Goal: Task Accomplishment & Management: Manage account settings

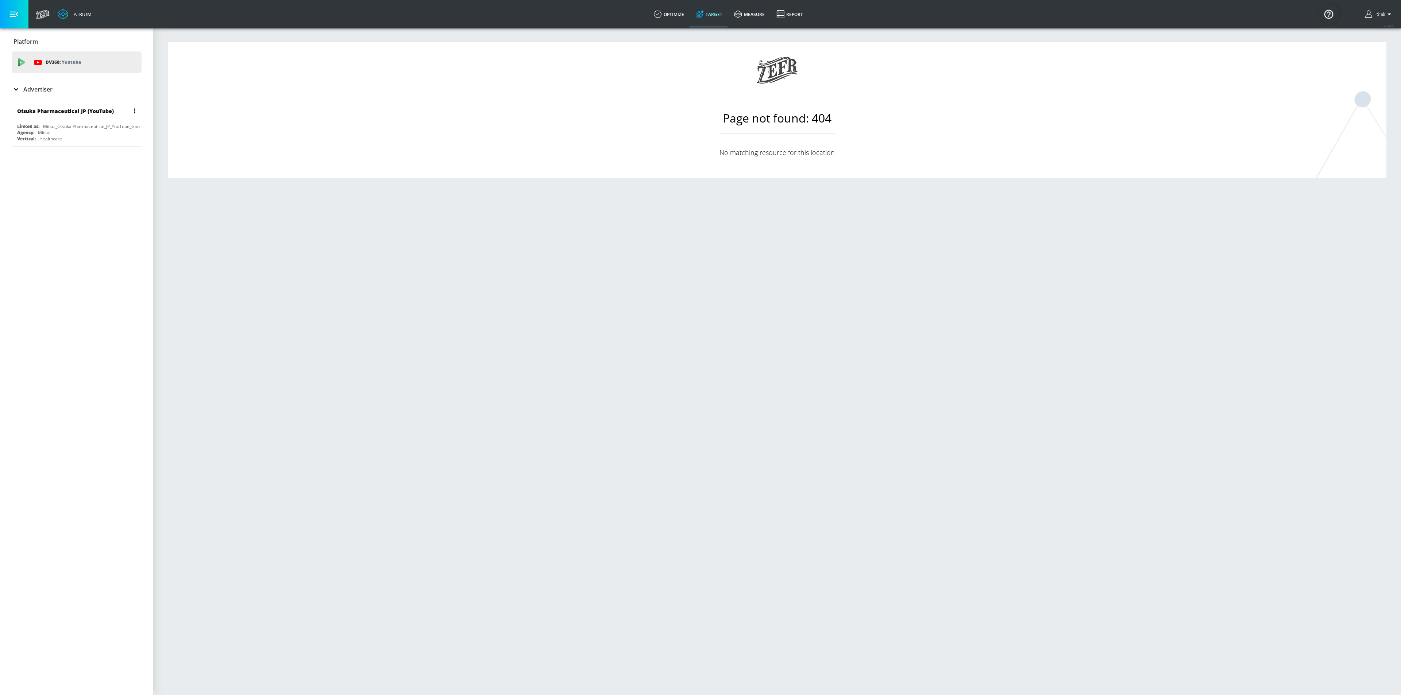
click at [96, 124] on div "Mitsui_Otsuka Pharmaceutical_JP_YouTube_GoogleAds" at bounding box center [98, 126] width 111 height 6
click at [704, 17] on icon at bounding box center [700, 14] width 8 height 8
click at [49, 124] on div "Mitsui_Otsuka Pharmaceutical_JP_YouTube_GoogleAds" at bounding box center [98, 126] width 111 height 6
click at [79, 111] on div "Otsuka Pharmaceutical JP (YouTube)" at bounding box center [65, 111] width 97 height 7
click at [12, 88] on icon at bounding box center [16, 89] width 9 height 9
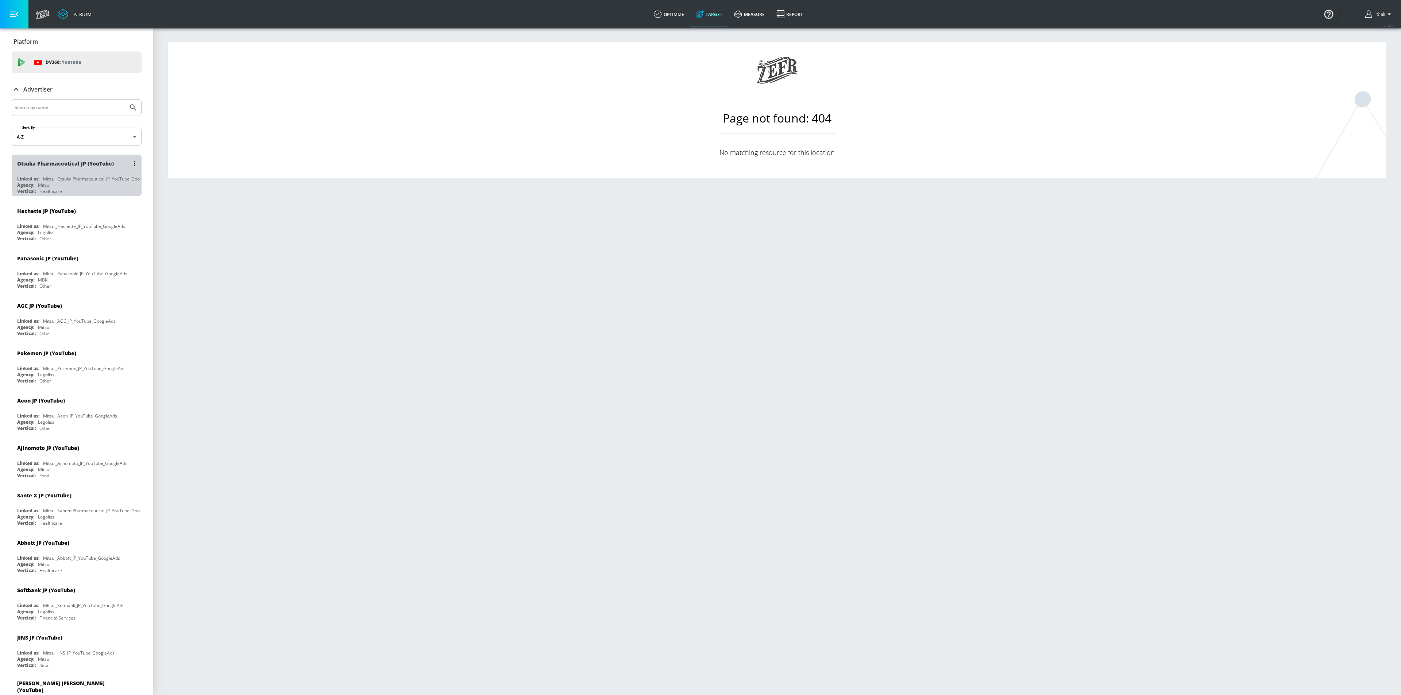
click at [79, 165] on div "Otsuka Pharmaceutical JP (YouTube)" at bounding box center [65, 163] width 97 height 7
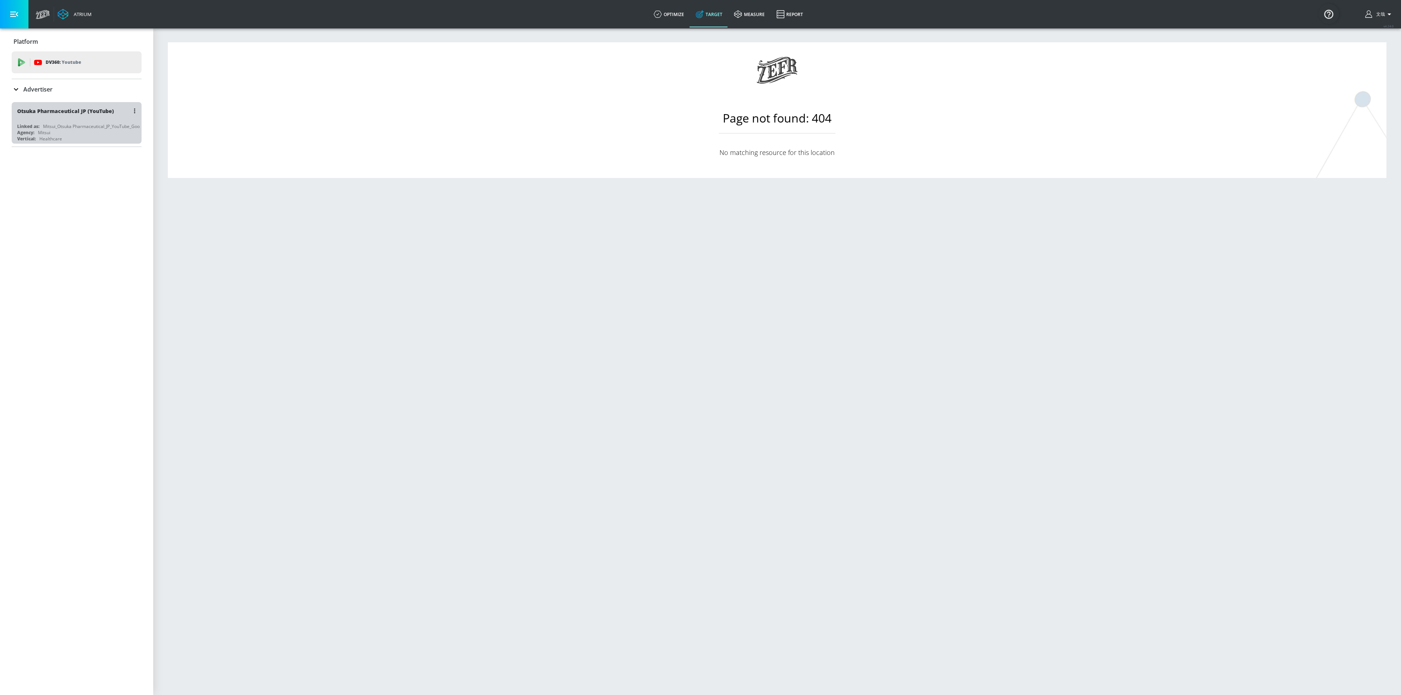
click at [65, 105] on div "Otsuka Pharmaceutical JP (YouTube)" at bounding box center [78, 111] width 123 height 18
click at [12, 86] on icon at bounding box center [16, 89] width 9 height 9
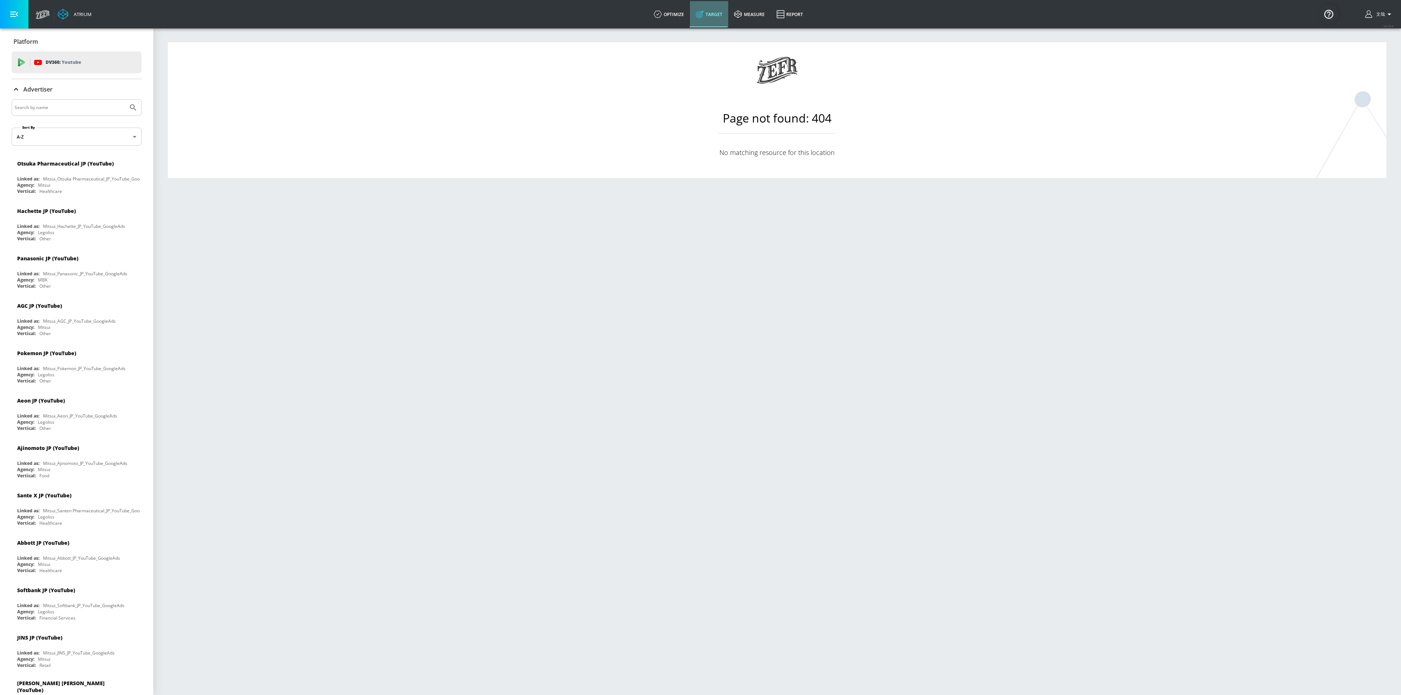
click at [718, 11] on link "Target" at bounding box center [709, 14] width 38 height 26
click at [43, 180] on div "Mitsui_Otsuka Pharmaceutical_JP_YouTube_GoogleAds" at bounding box center [98, 179] width 111 height 6
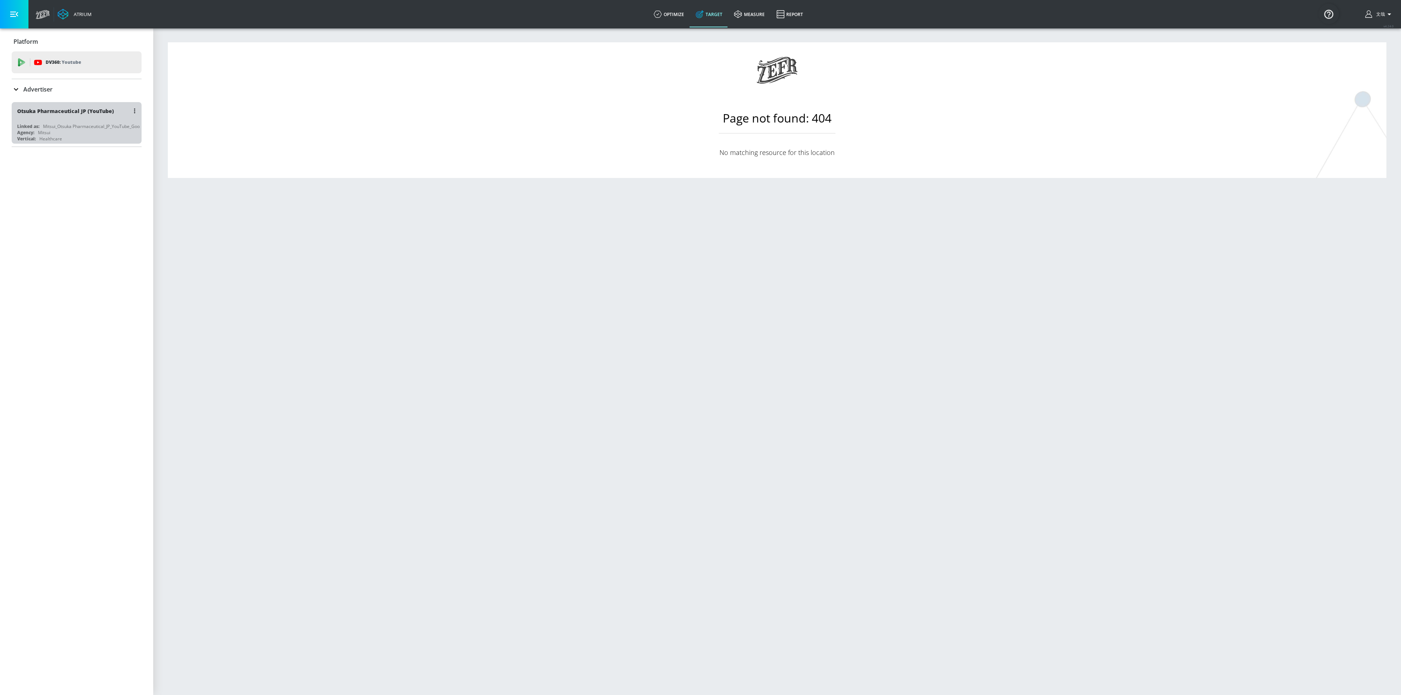
click at [76, 126] on div "Mitsui_Otsuka Pharmaceutical_JP_YouTube_GoogleAds" at bounding box center [98, 126] width 111 height 6
click at [132, 112] on button "button" at bounding box center [135, 111] width 10 height 10
click at [74, 122] on li "Edit" at bounding box center [103, 125] width 72 height 13
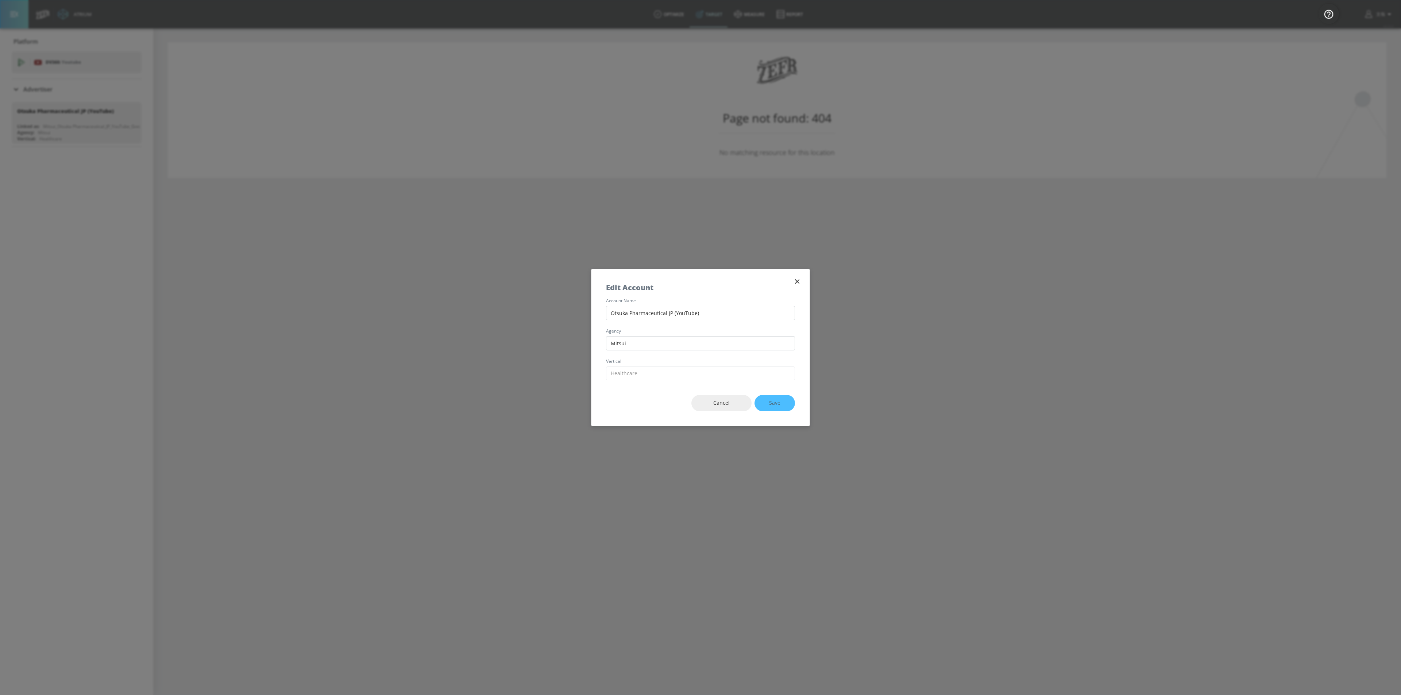
click at [797, 281] on icon "button" at bounding box center [797, 282] width 4 height 4
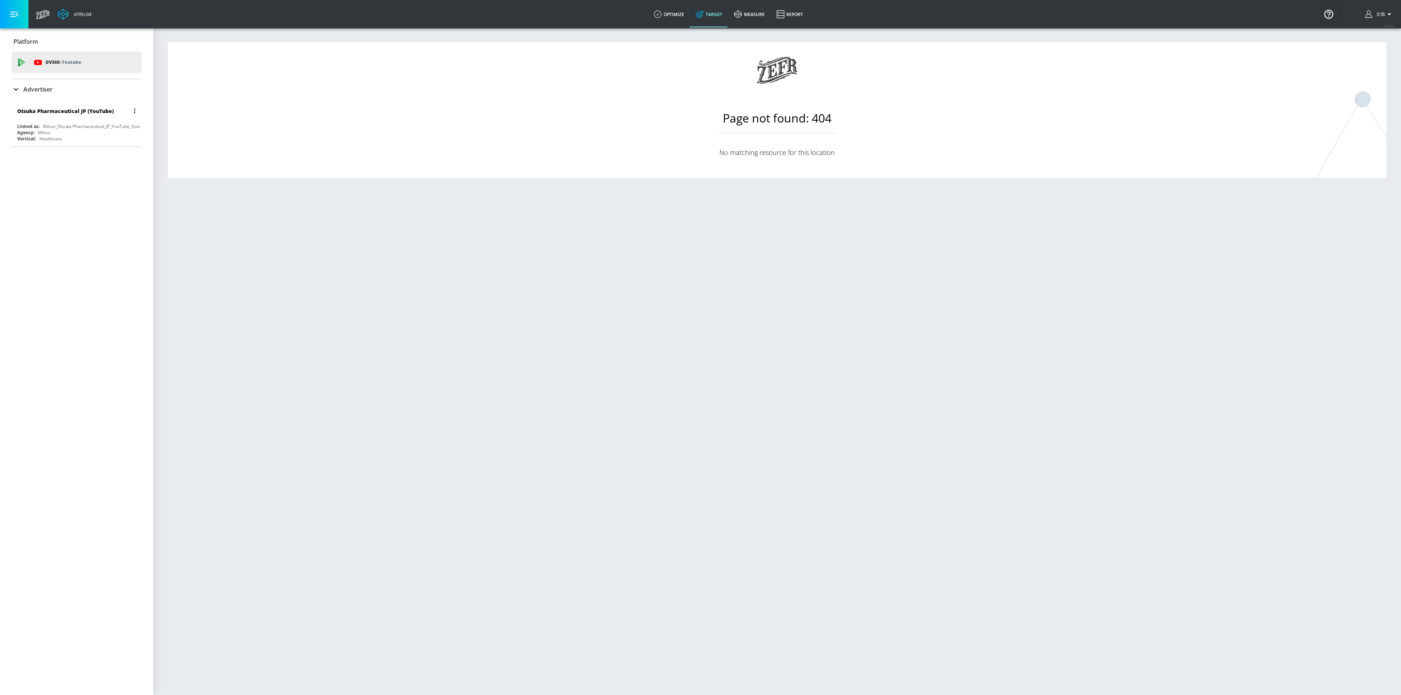
click at [89, 128] on div "Mitsui_Otsuka Pharmaceutical_JP_YouTube_GoogleAds" at bounding box center [98, 126] width 111 height 6
click at [11, 14] on icon "button" at bounding box center [14, 14] width 8 height 8
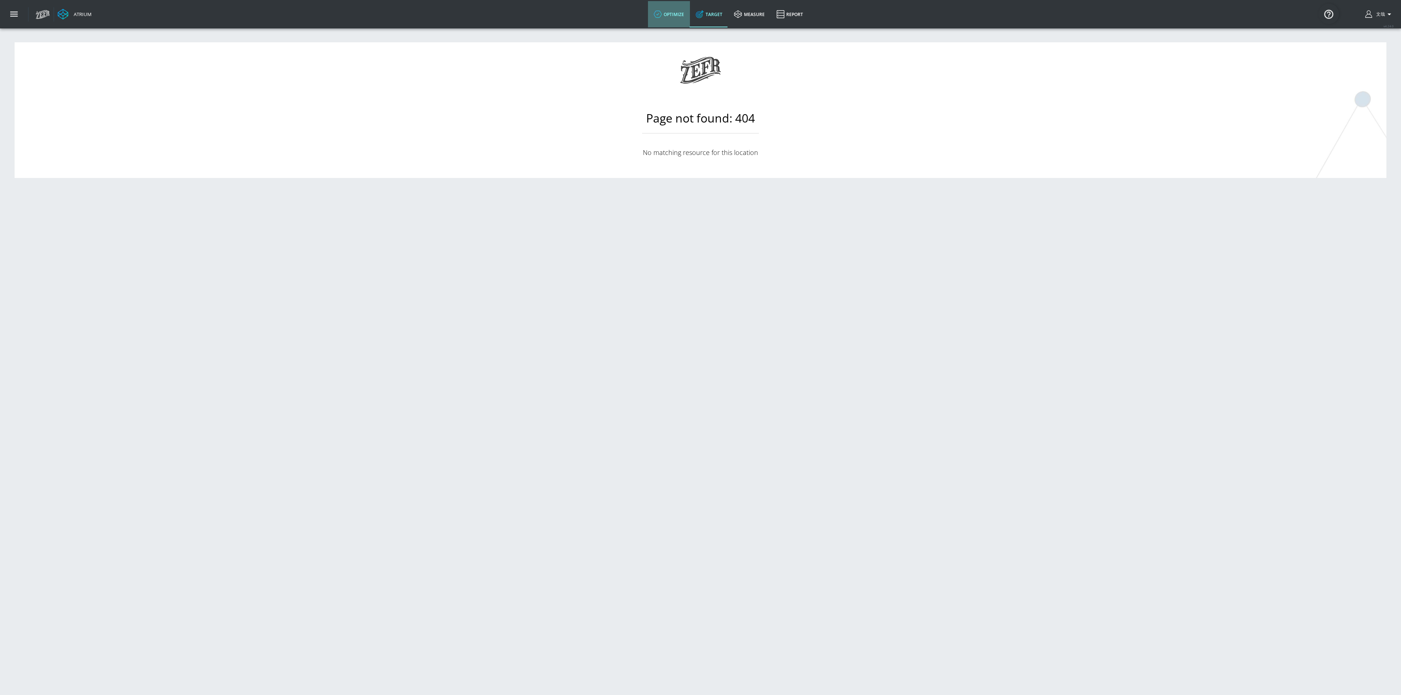
click at [681, 10] on link "optimize" at bounding box center [669, 14] width 42 height 26
click at [710, 17] on link "Target" at bounding box center [709, 14] width 38 height 26
click at [744, 16] on link "measure" at bounding box center [749, 14] width 42 height 26
click at [723, 18] on link "Target" at bounding box center [709, 14] width 38 height 26
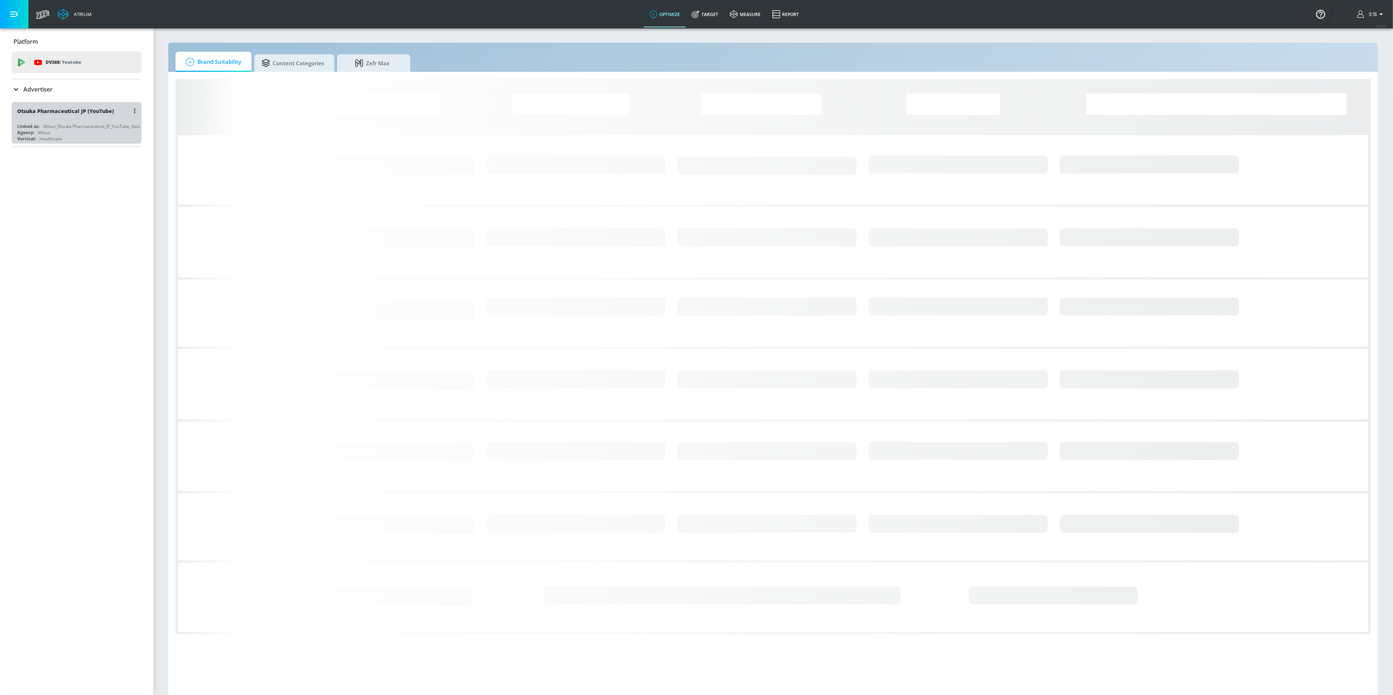
click at [84, 112] on div "Otsuka Pharmaceutical JP (YouTube)" at bounding box center [65, 111] width 97 height 7
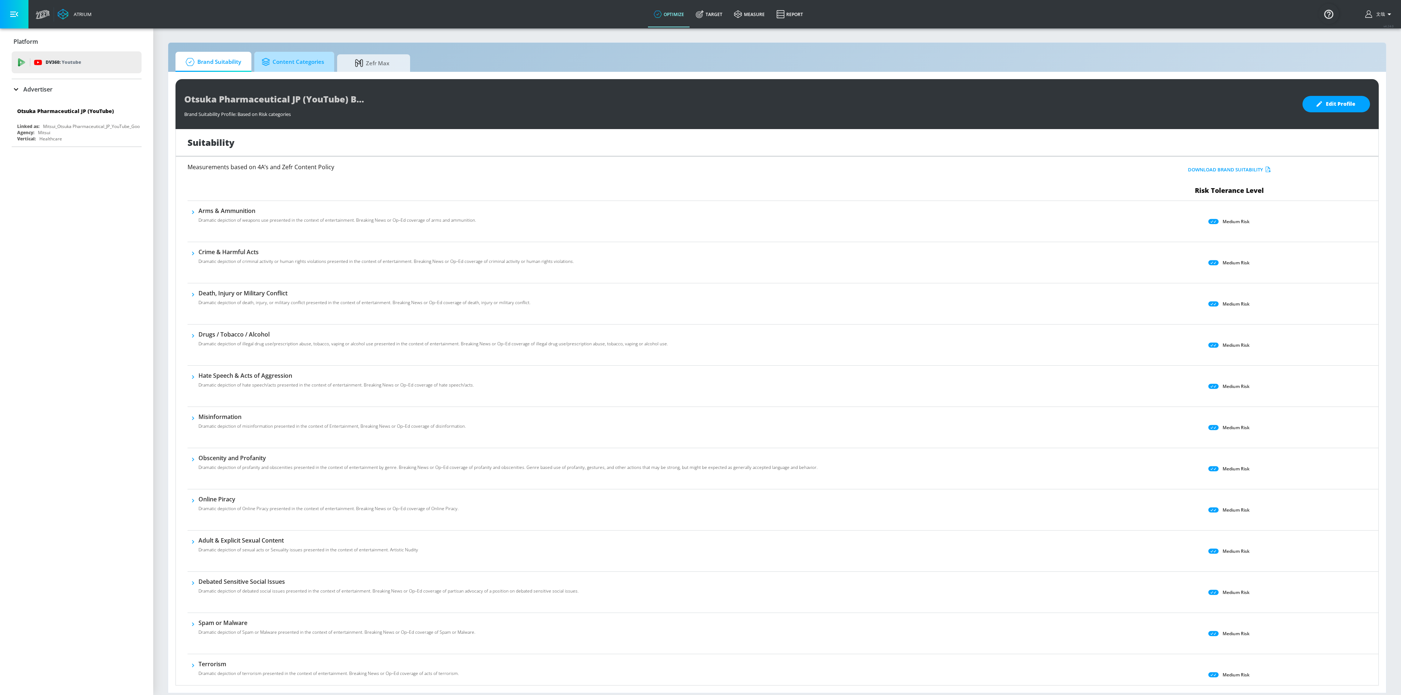
click at [307, 68] on span "Content Categories" at bounding box center [293, 62] width 62 height 18
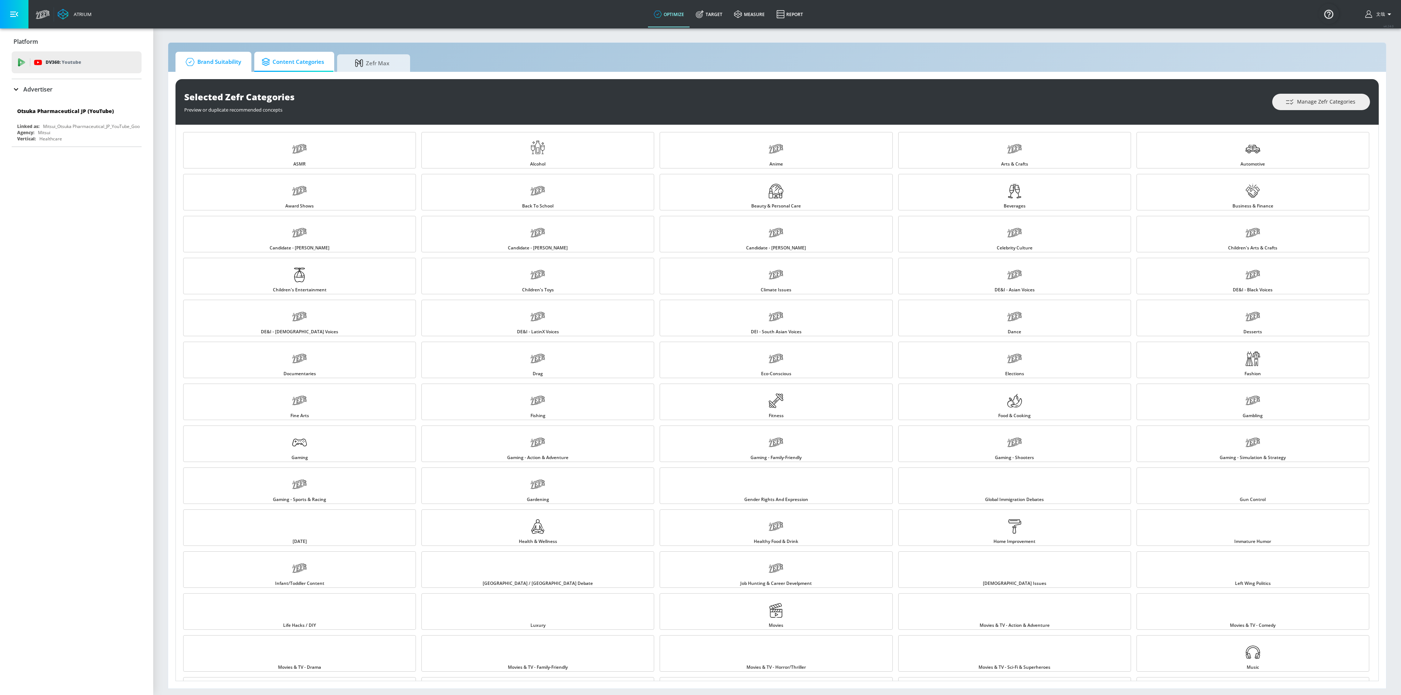
click at [227, 62] on span "Brand Suitability" at bounding box center [212, 62] width 58 height 18
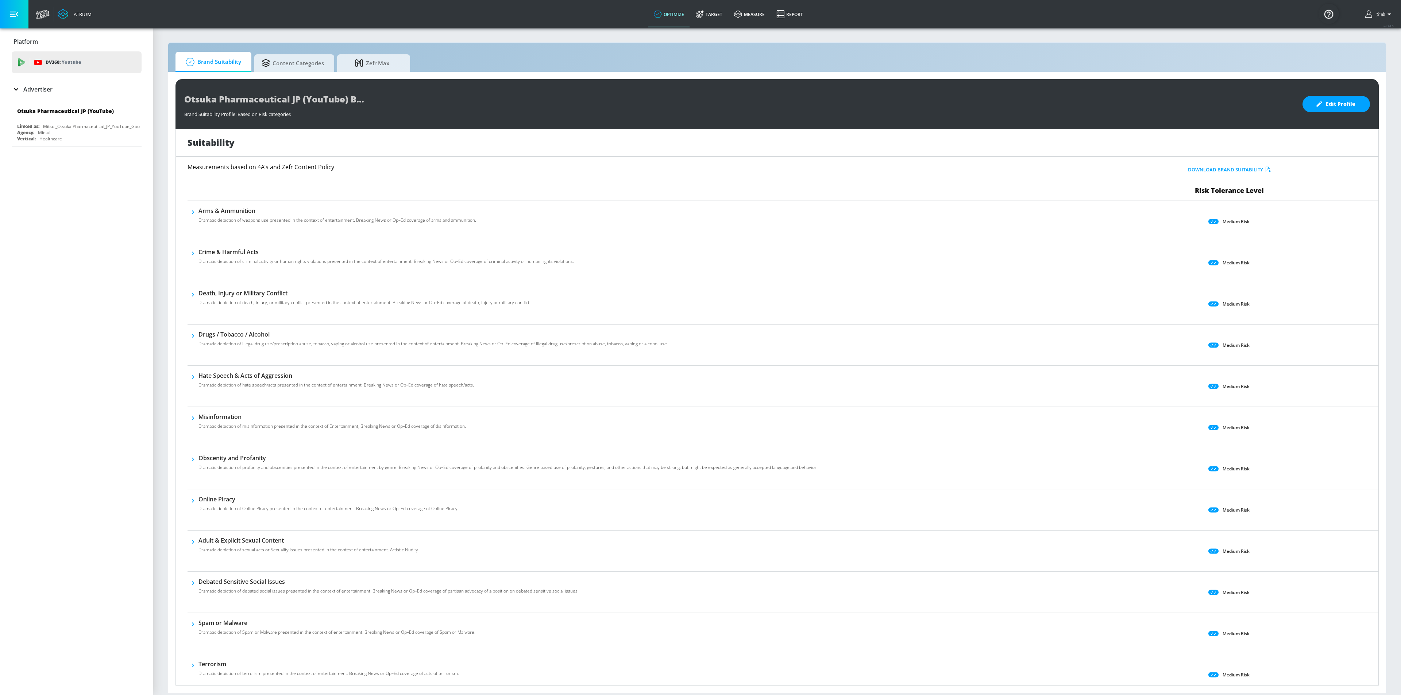
click at [194, 214] on icon "button" at bounding box center [192, 212] width 7 height 7
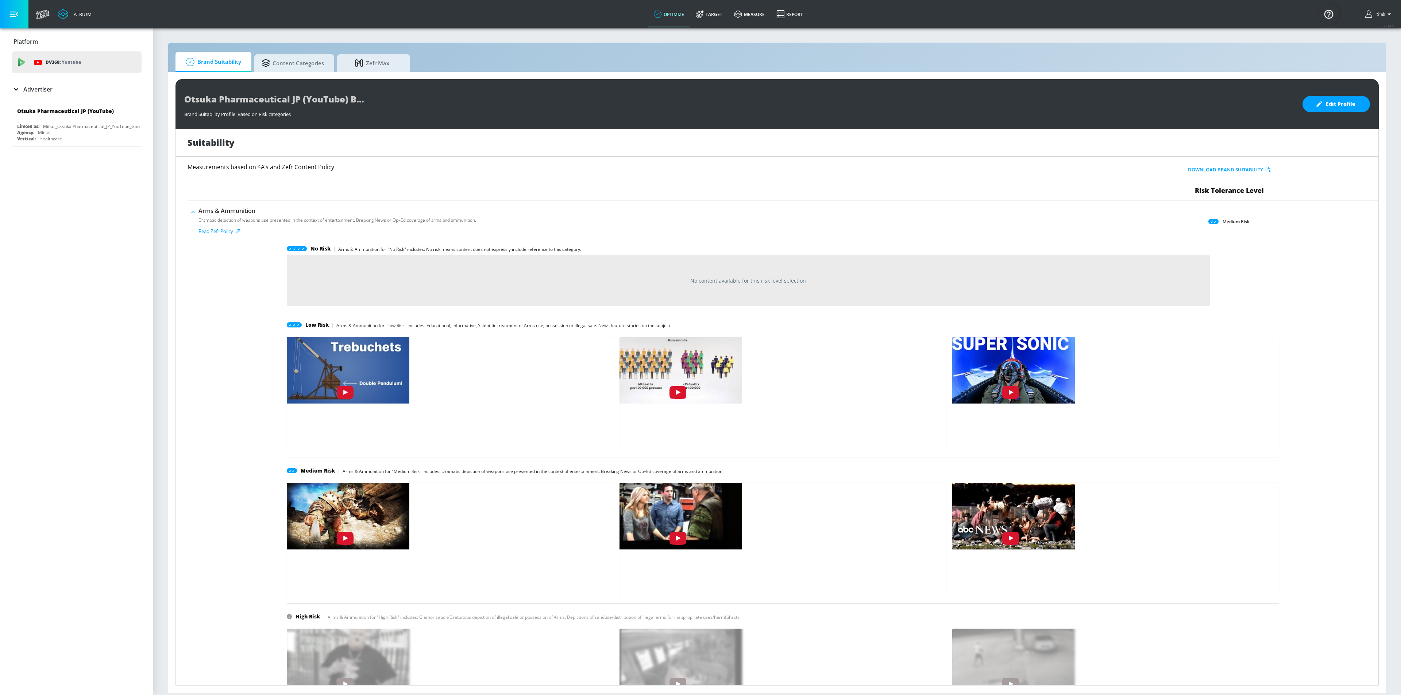
click at [194, 214] on icon "button" at bounding box center [192, 212] width 7 height 7
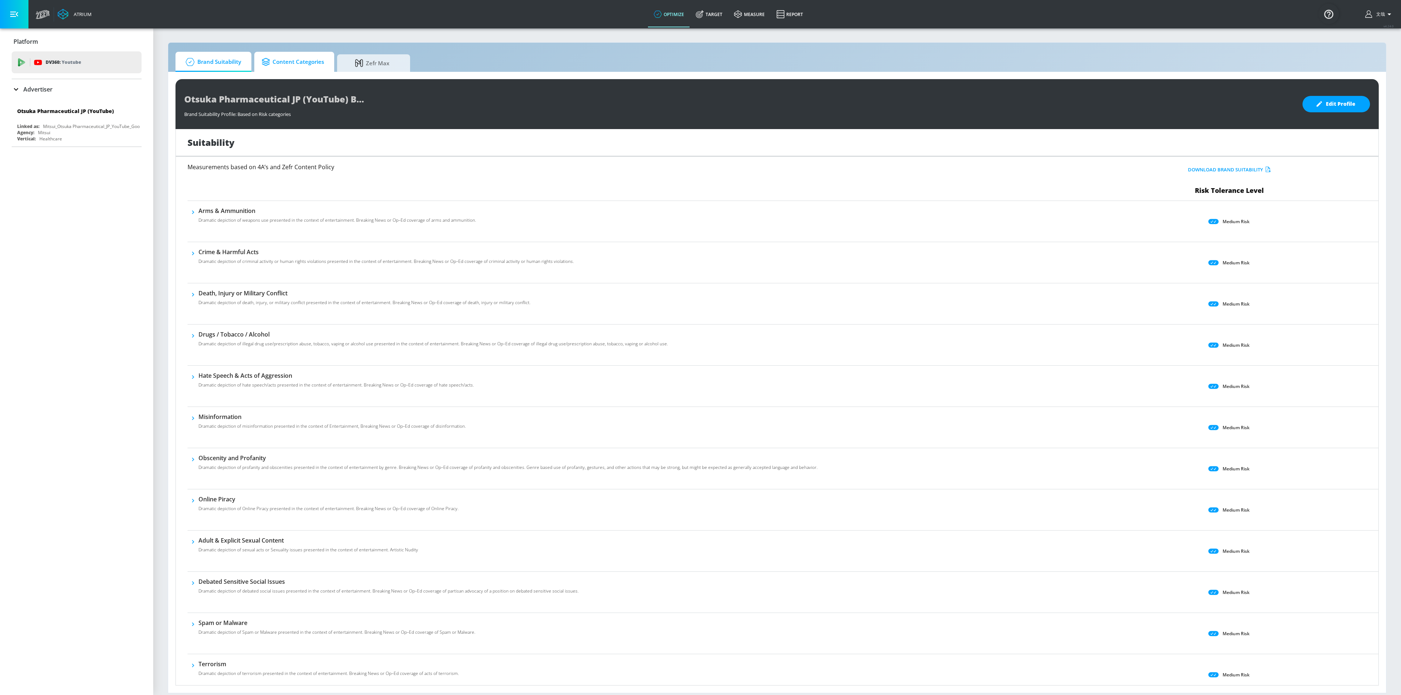
click at [291, 62] on span "Content Categories" at bounding box center [293, 62] width 62 height 18
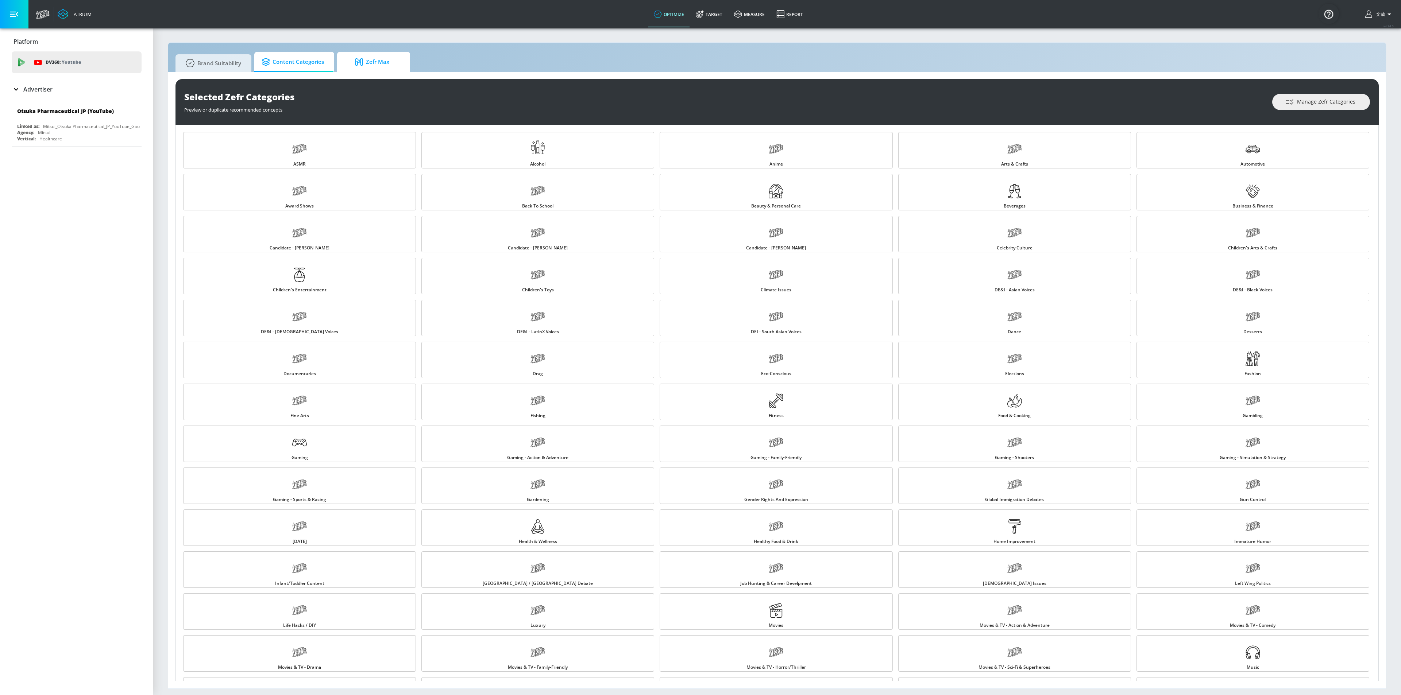
click at [374, 58] on span "Zefr Max" at bounding box center [371, 62] width 55 height 18
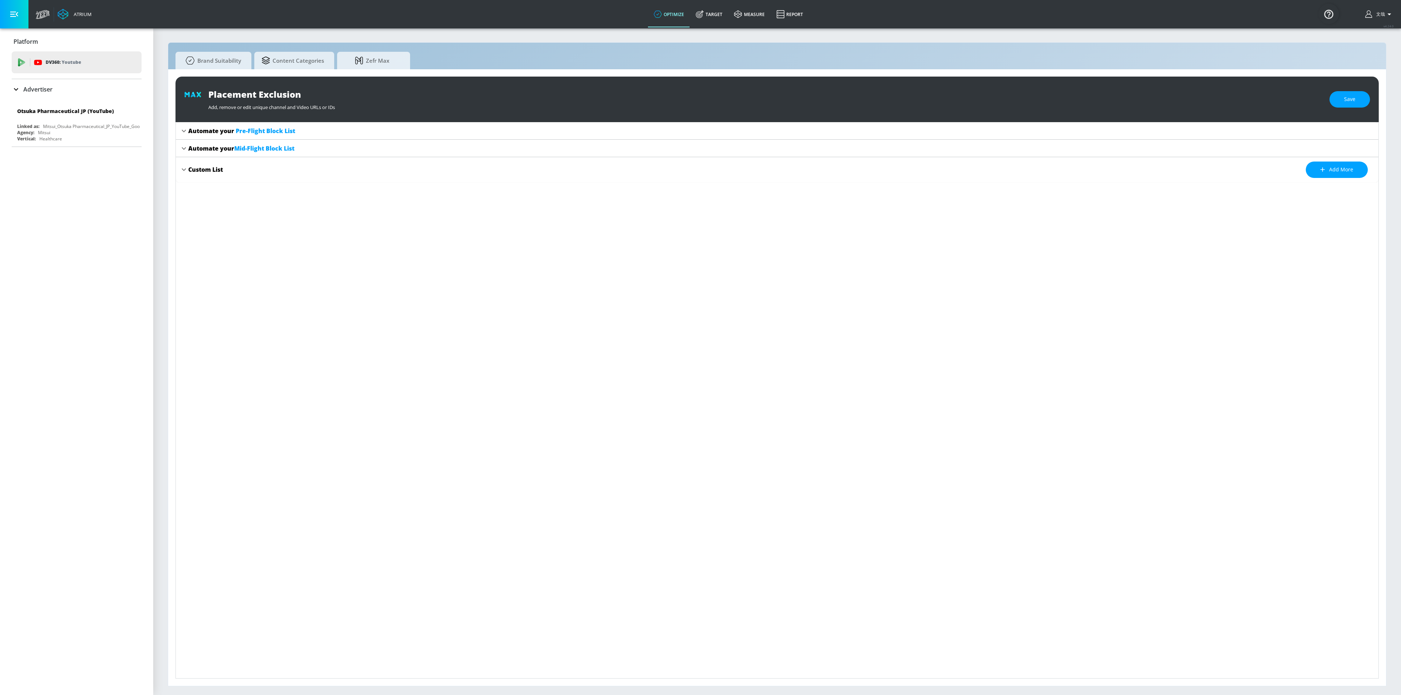
click at [182, 148] on icon at bounding box center [184, 148] width 9 height 9
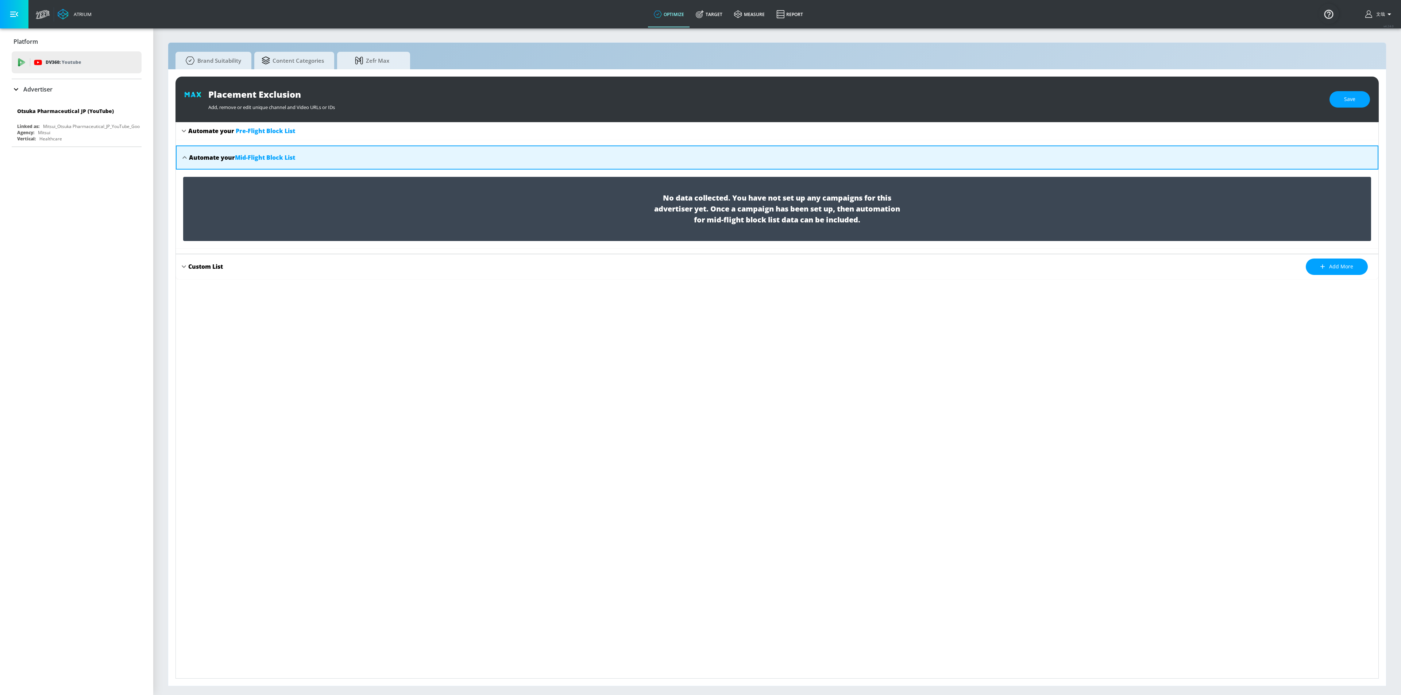
click at [285, 157] on span "Mid-Flight Block List" at bounding box center [265, 158] width 60 height 8
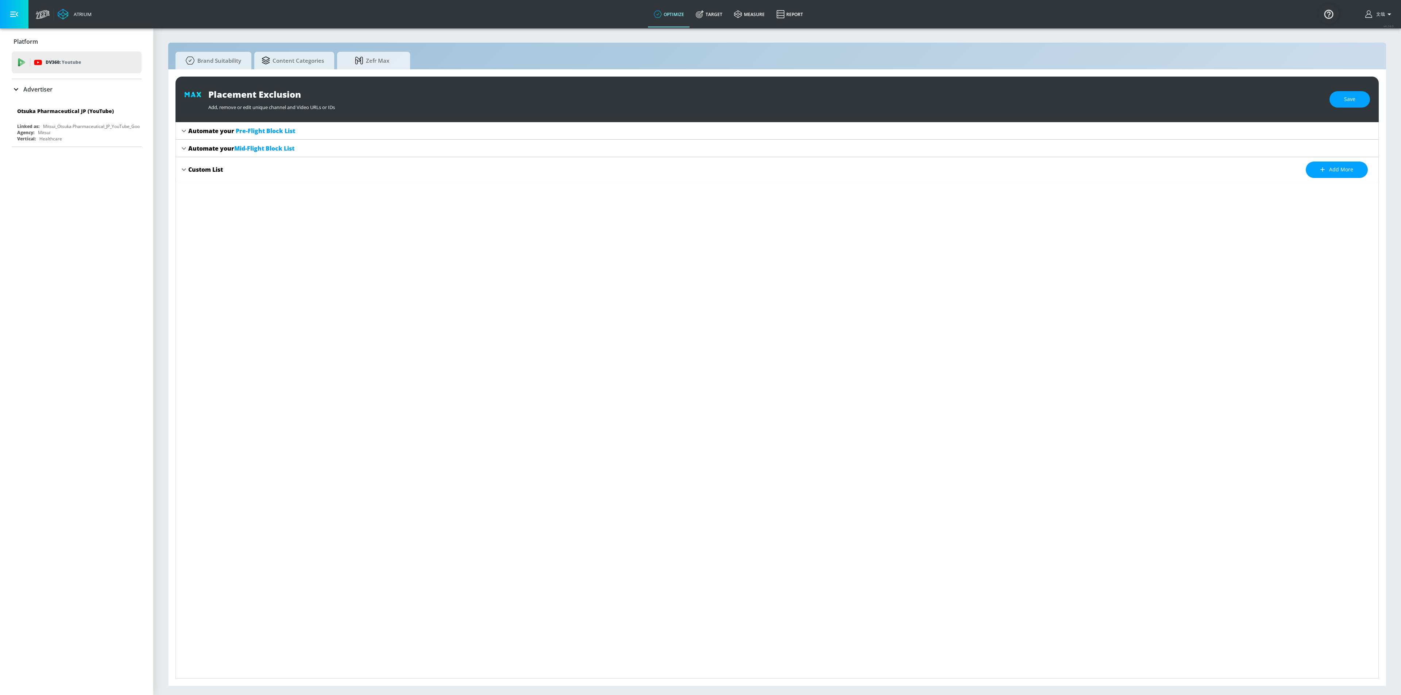
click at [285, 157] on div "Custom List Add more" at bounding box center [777, 169] width 1203 height 25
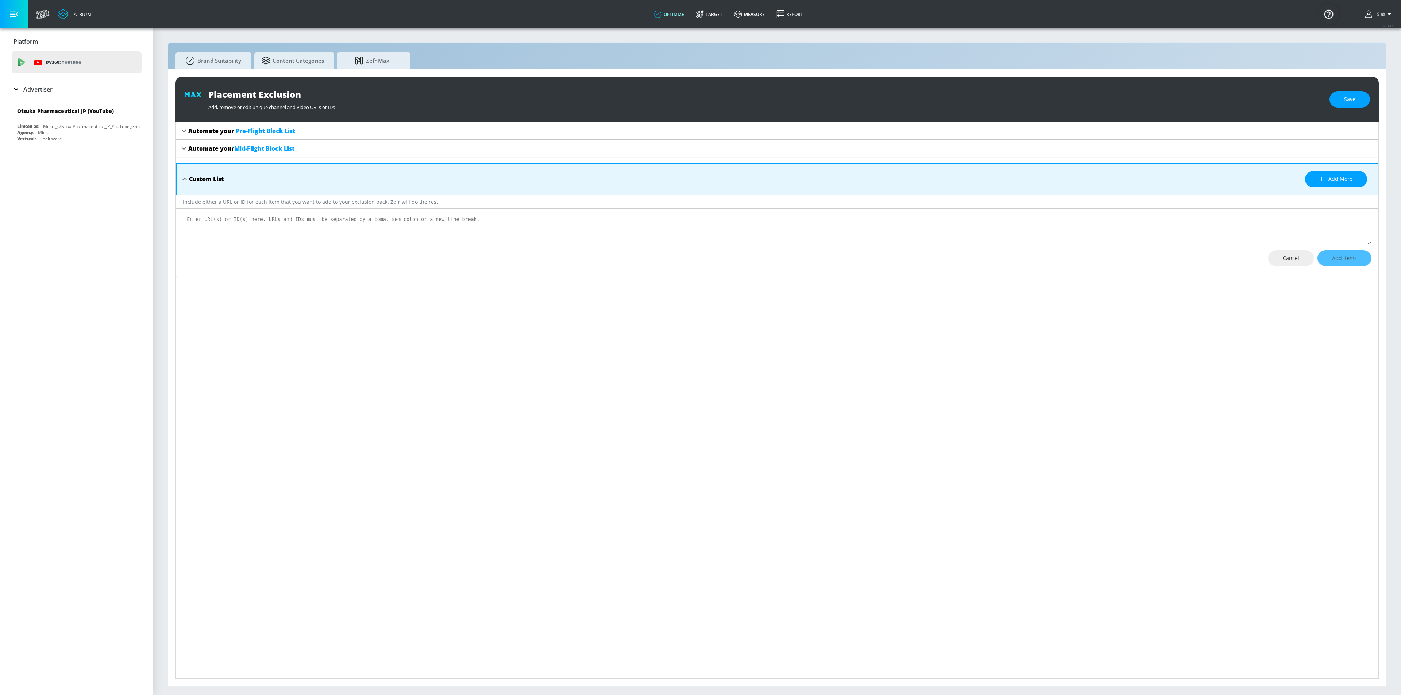
click at [285, 157] on div "Automate your Mid-Flight Block List" at bounding box center [777, 149] width 1203 height 18
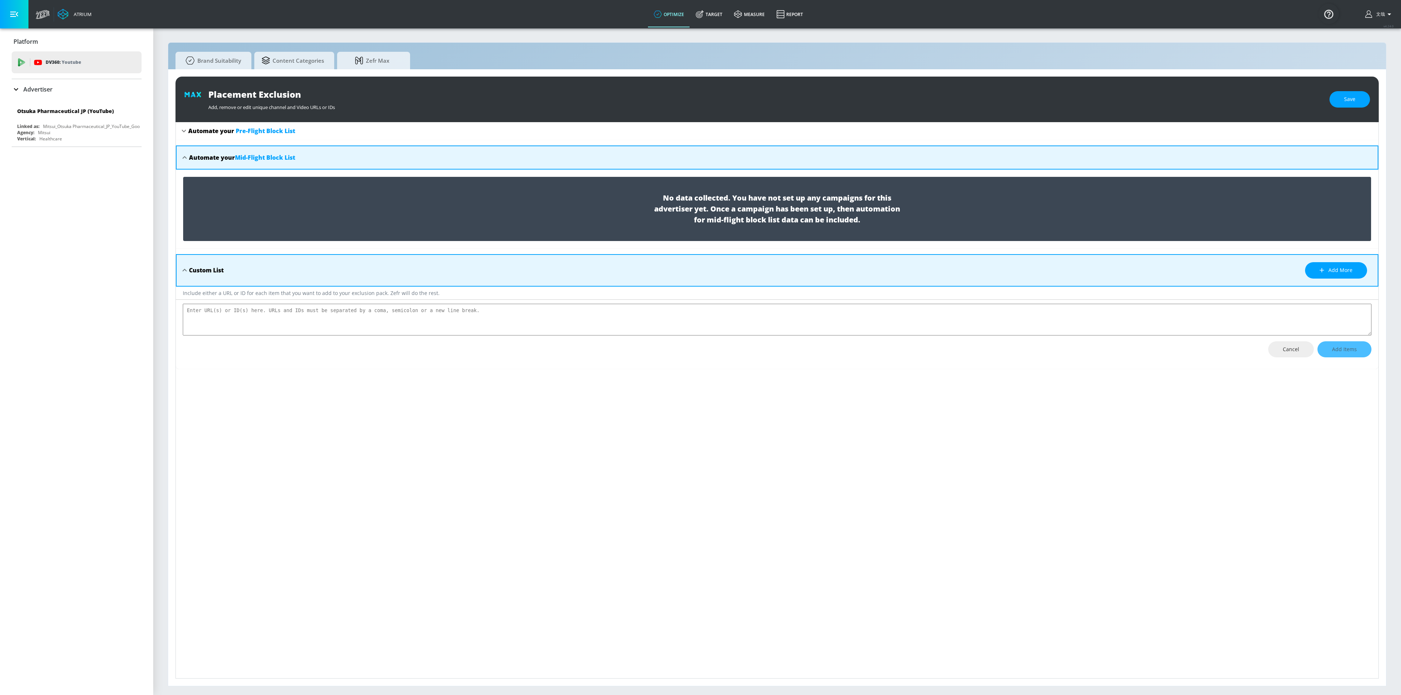
click at [264, 156] on span "Mid-Flight Block List" at bounding box center [265, 158] width 60 height 8
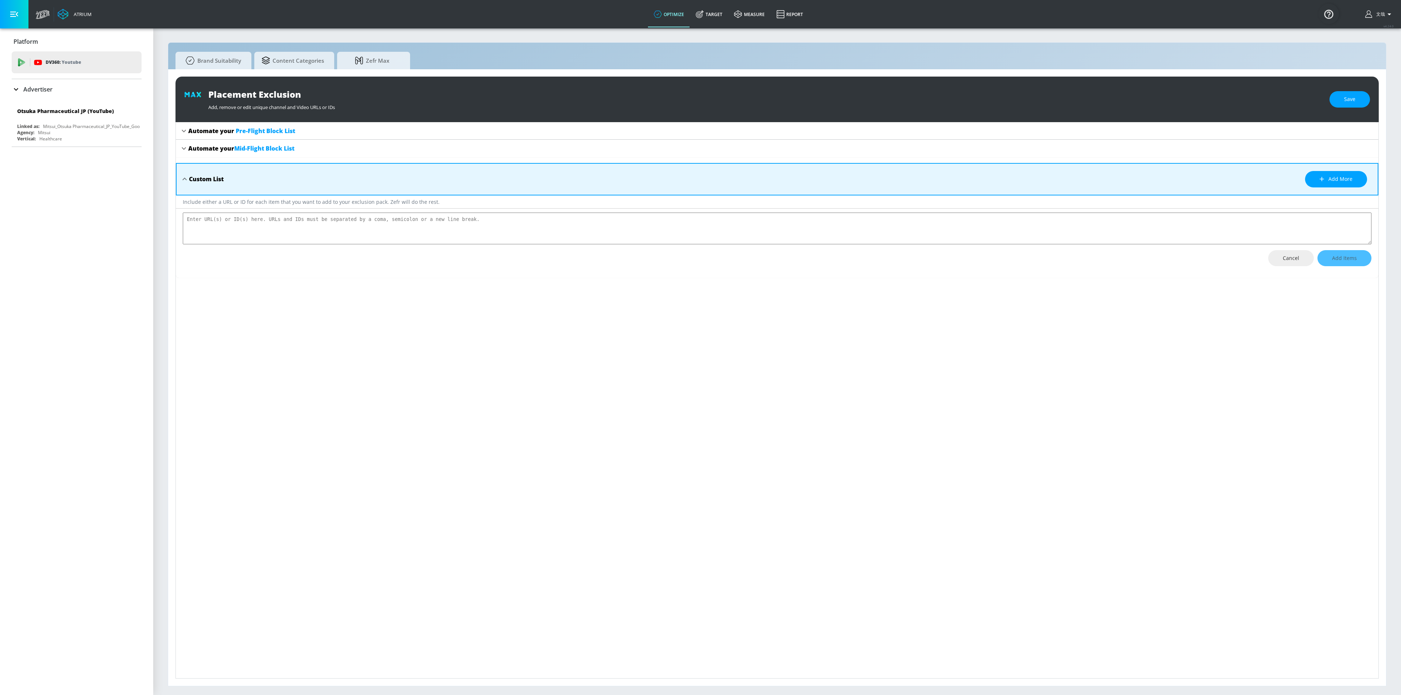
click at [1166, 177] on div "Custom List Add more" at bounding box center [781, 179] width 1185 height 16
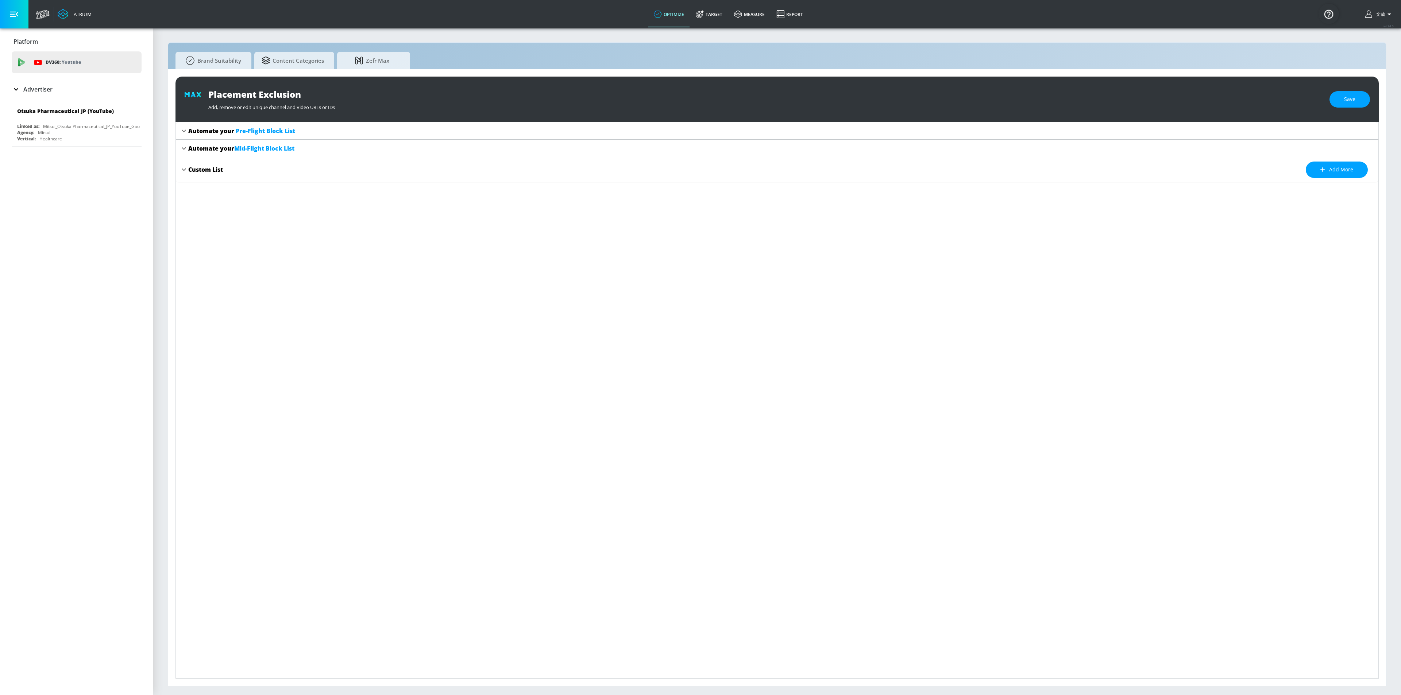
click at [1125, 182] on div "Custom List Add more" at bounding box center [777, 169] width 1203 height 25
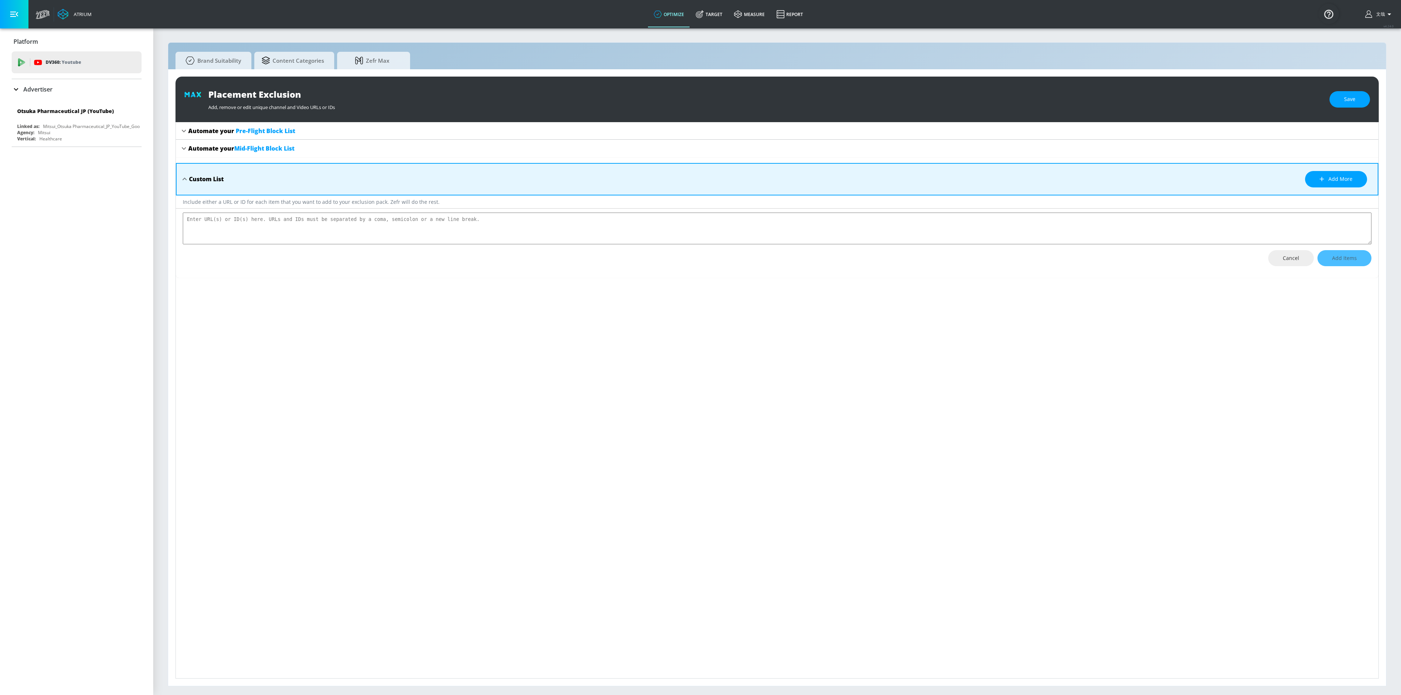
click at [381, 152] on div "Automate your Mid-Flight Block List" at bounding box center [781, 149] width 1187 height 8
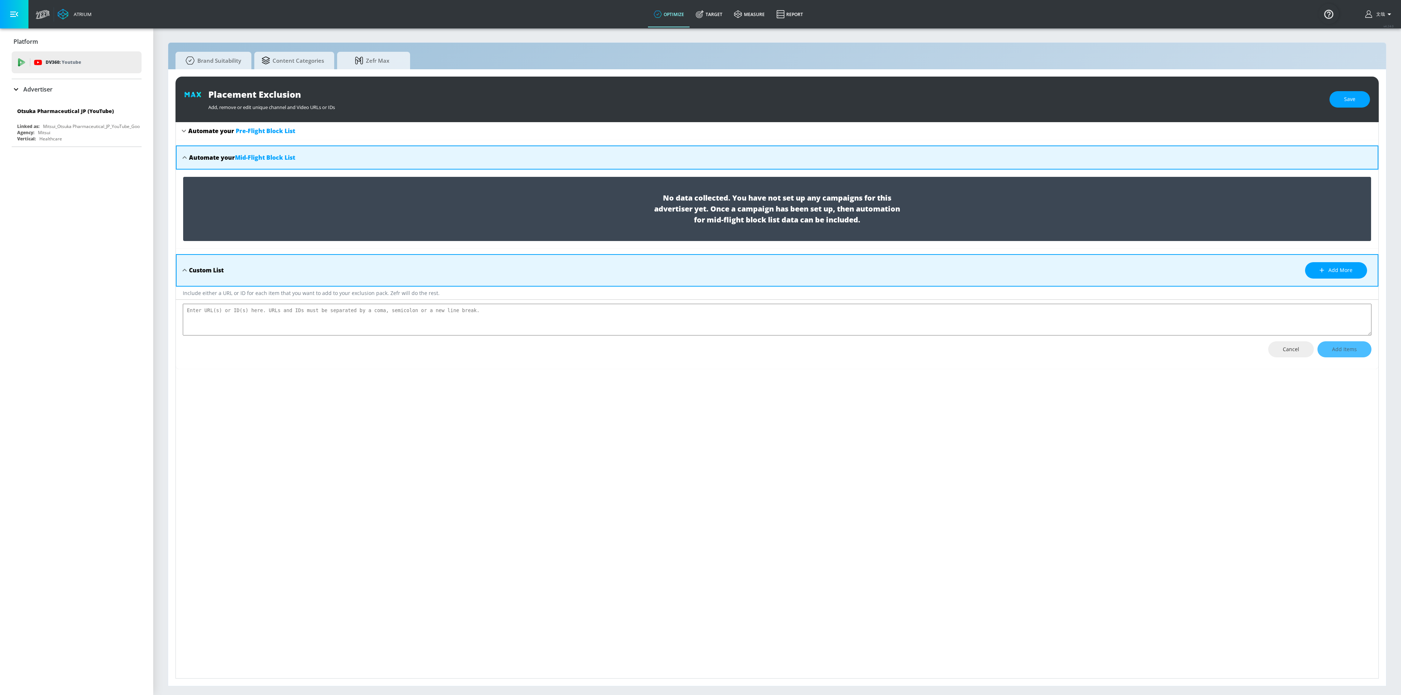
click at [381, 152] on div "Automate your Mid-Flight Block List" at bounding box center [777, 158] width 1203 height 24
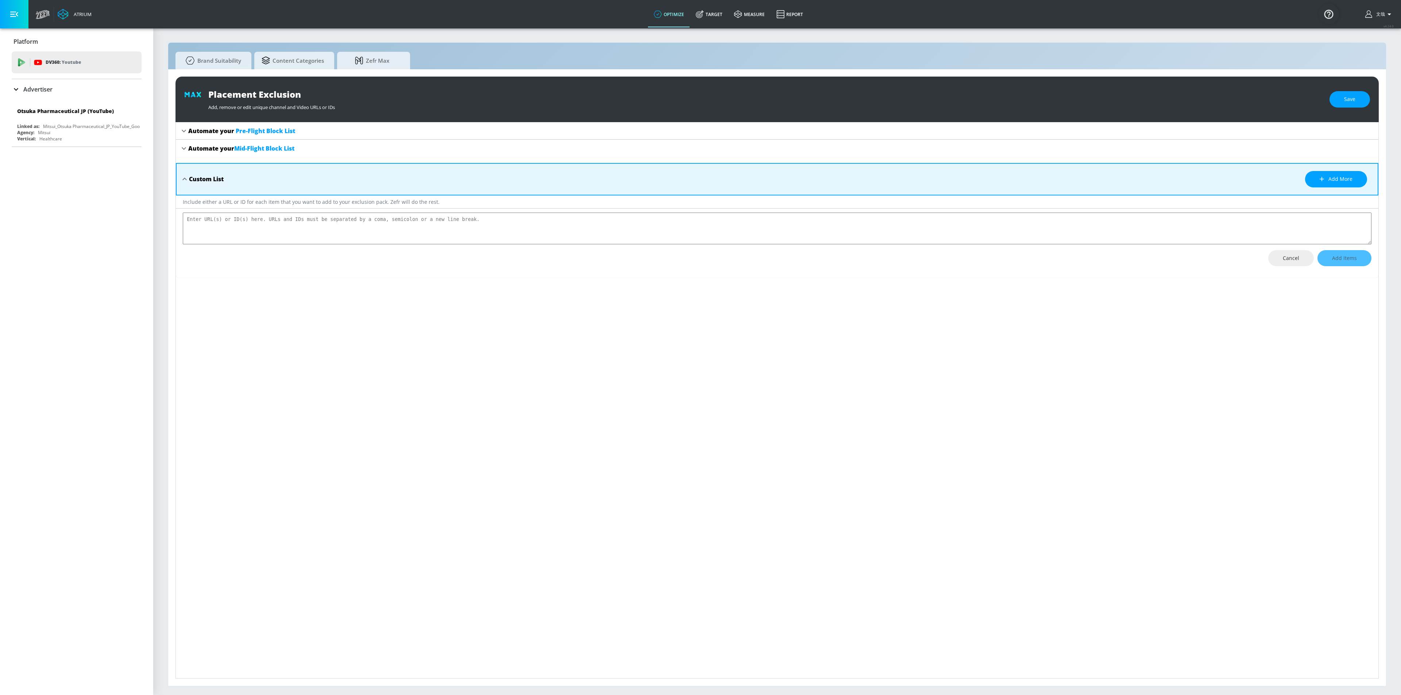
click at [351, 171] on div "Custom List Add more" at bounding box center [781, 179] width 1185 height 16
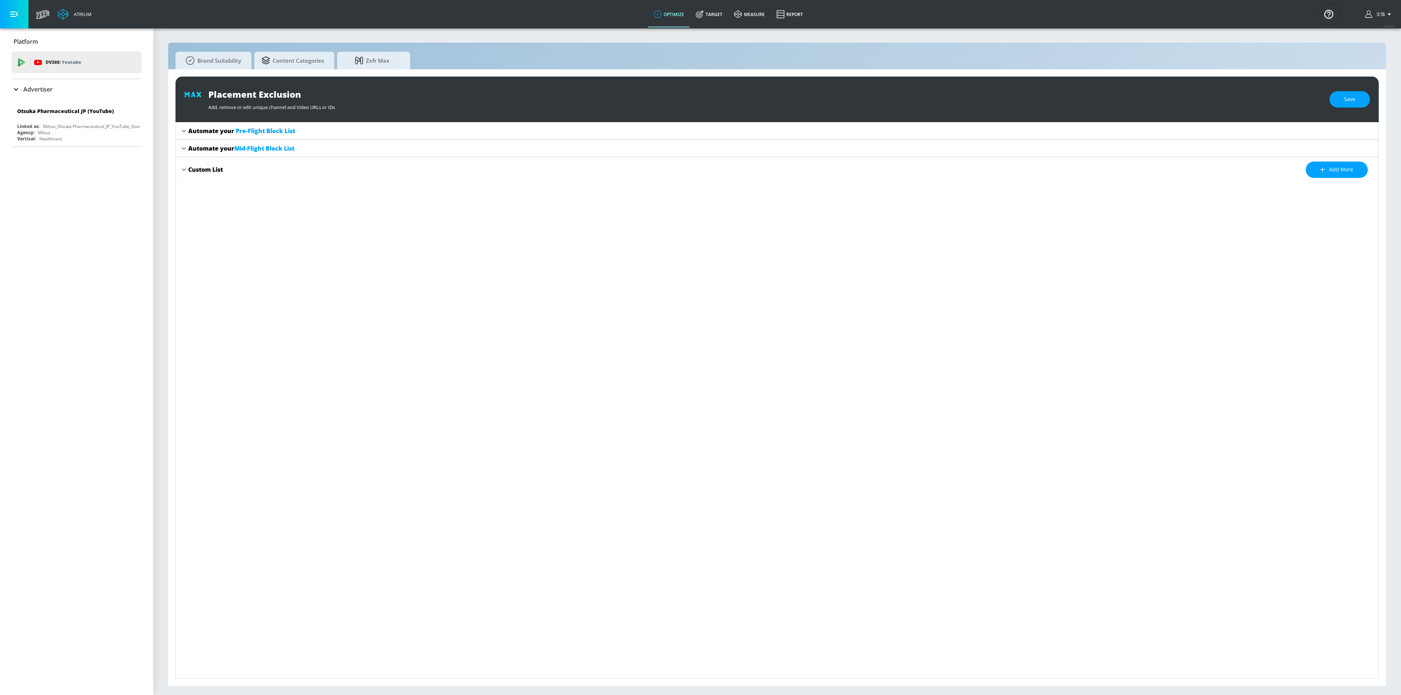
click at [351, 171] on div "Custom List Add more" at bounding box center [781, 170] width 1187 height 16
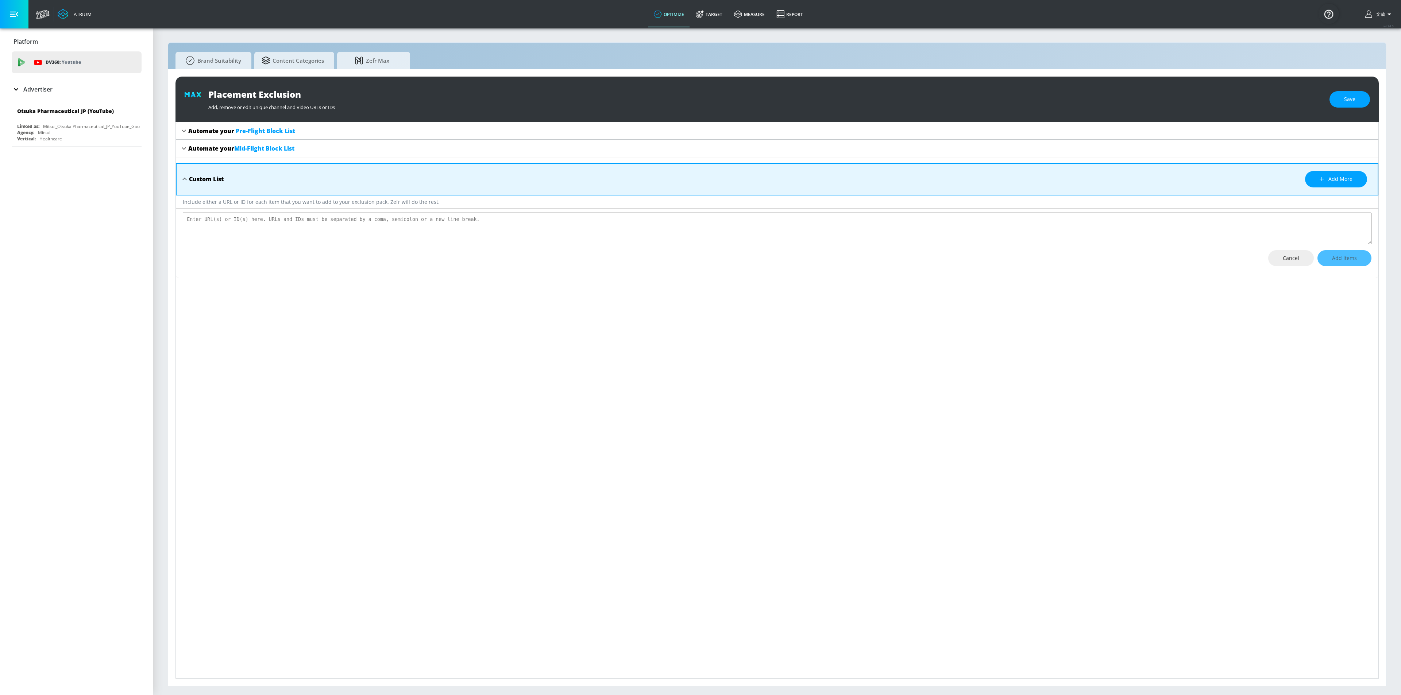
click at [338, 221] on textarea "placement-exclusions-content" at bounding box center [777, 229] width 1189 height 32
click at [357, 184] on div "Custom List Add more" at bounding box center [781, 179] width 1185 height 16
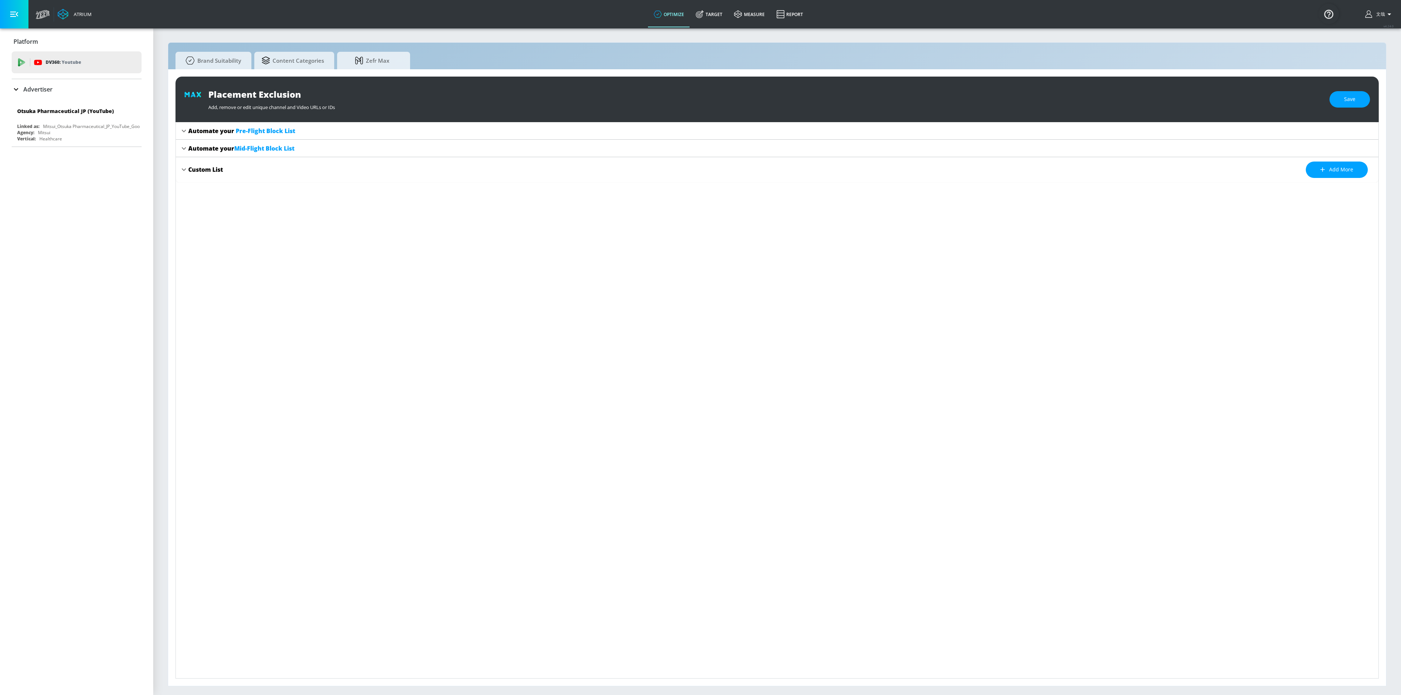
click at [335, 169] on div "Custom List Add more" at bounding box center [781, 170] width 1187 height 16
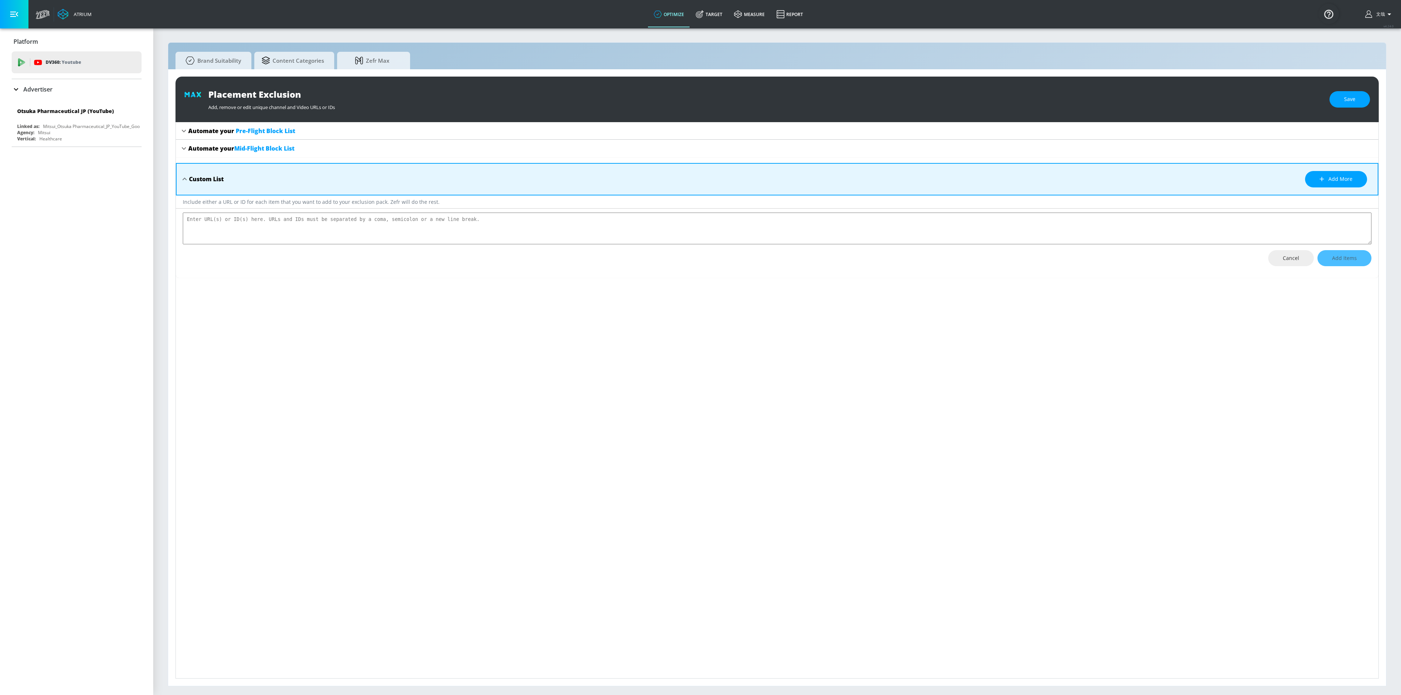
click at [908, 220] on textarea "placement-exclusions-content" at bounding box center [777, 229] width 1189 height 32
click at [897, 189] on div "Custom List Add more" at bounding box center [777, 179] width 1203 height 32
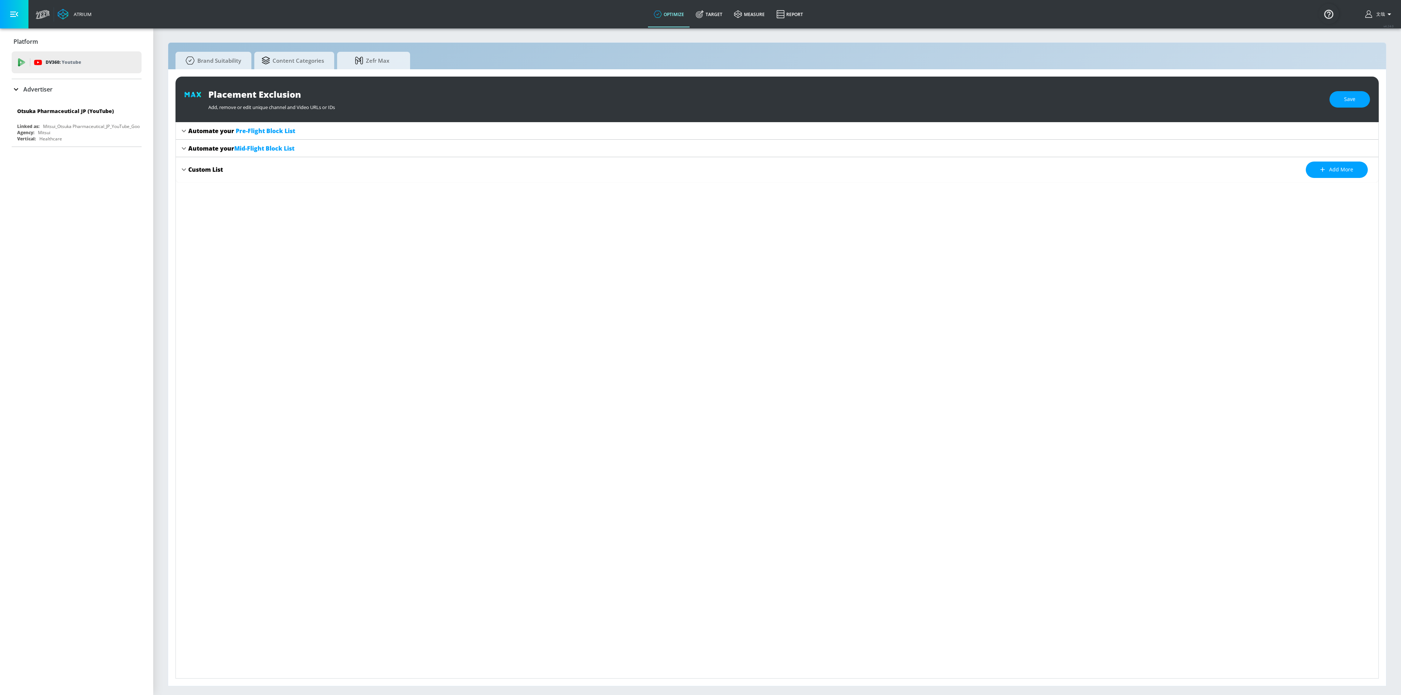
click at [830, 185] on div "Automate your Pre-Flight Block List Preview Details Automate your Mid-Flight Bl…" at bounding box center [777, 400] width 1203 height 557
click at [581, 174] on div "Custom List Add more" at bounding box center [781, 170] width 1187 height 16
type textarea "x"
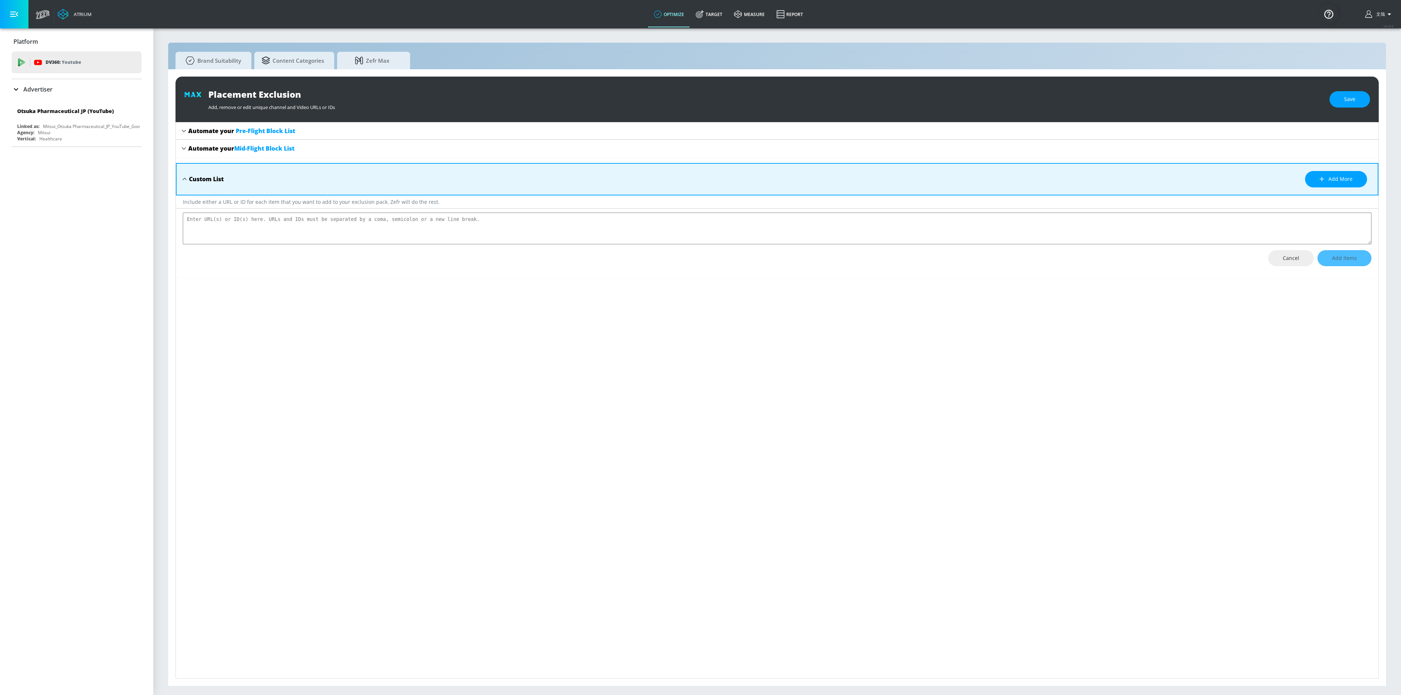
click at [358, 225] on textarea "placement-exclusions-content" at bounding box center [777, 229] width 1189 height 32
drag, startPoint x: 434, startPoint y: 199, endPoint x: 183, endPoint y: 198, distance: 250.3
click at [183, 198] on div "Include either a URL or ID for each item that you want to add to your exclusion…" at bounding box center [777, 202] width 1203 height 13
click at [253, 202] on div "Include either a URL or ID for each item that you want to add to your exclusion…" at bounding box center [777, 202] width 1203 height 13
drag, startPoint x: 315, startPoint y: 202, endPoint x: 270, endPoint y: 200, distance: 44.9
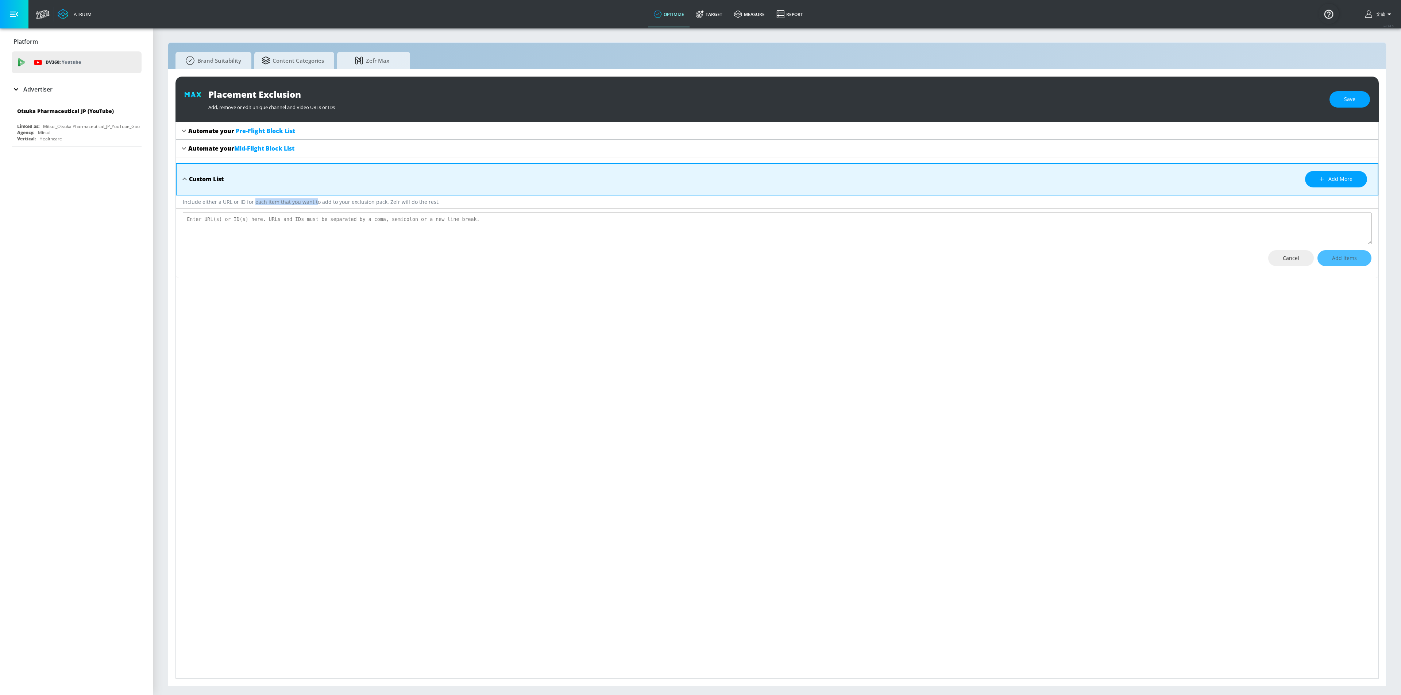
click at [254, 201] on div "Include either a URL or ID for each item that you want to add to your exclusion…" at bounding box center [777, 202] width 1203 height 13
click at [320, 200] on div "Include either a URL or ID for each item that you want to add to your exclusion…" at bounding box center [777, 202] width 1203 height 13
drag, startPoint x: 394, startPoint y: 203, endPoint x: 337, endPoint y: 207, distance: 57.4
click at [337, 207] on div "Include either a URL or ID for each item that you want to add to your exclusion…" at bounding box center [777, 202] width 1203 height 13
click at [411, 201] on div "Include either a URL or ID for each item that you want to add to your exclusion…" at bounding box center [777, 202] width 1203 height 13
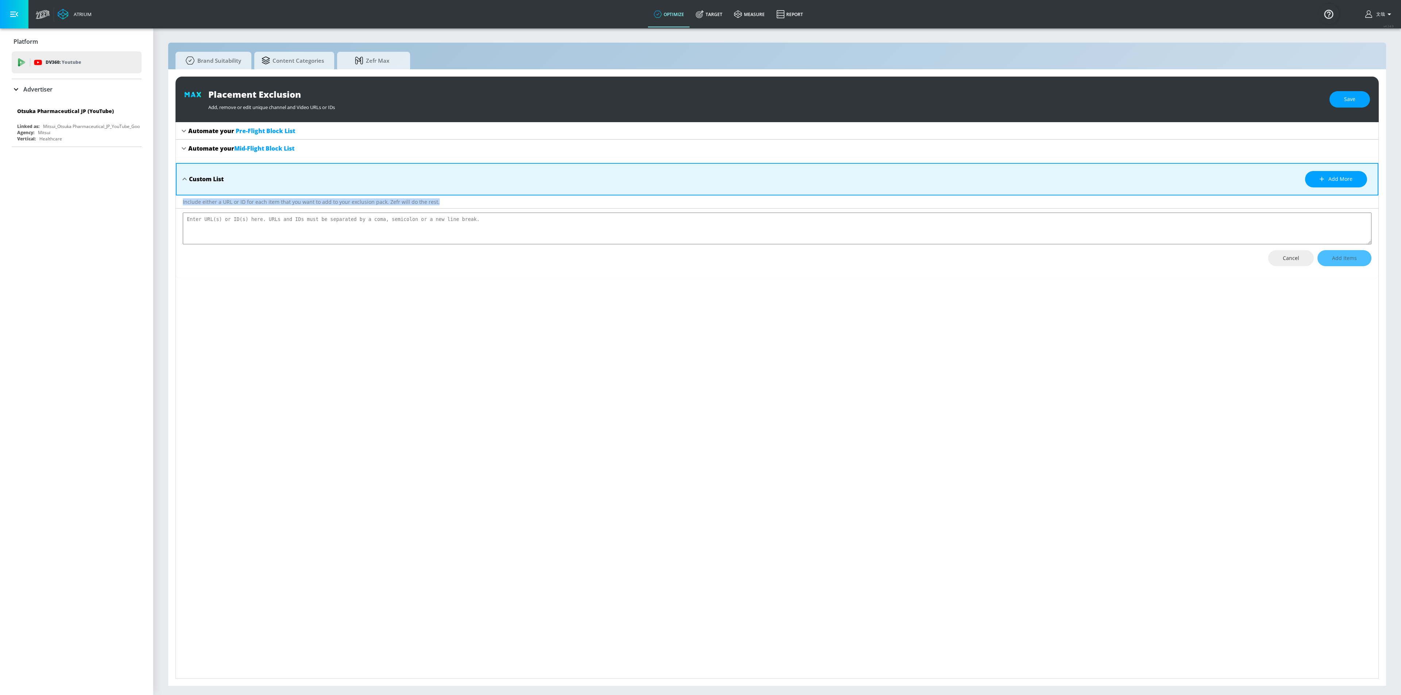
drag, startPoint x: 451, startPoint y: 203, endPoint x: 174, endPoint y: 200, distance: 277.0
click at [174, 200] on div "Placement Exclusion Add, remove or edit unique channel and Video URLs or IDs Sa…" at bounding box center [777, 377] width 1218 height 617
click at [244, 257] on div "Cancel Add Items" at bounding box center [777, 258] width 1189 height 16
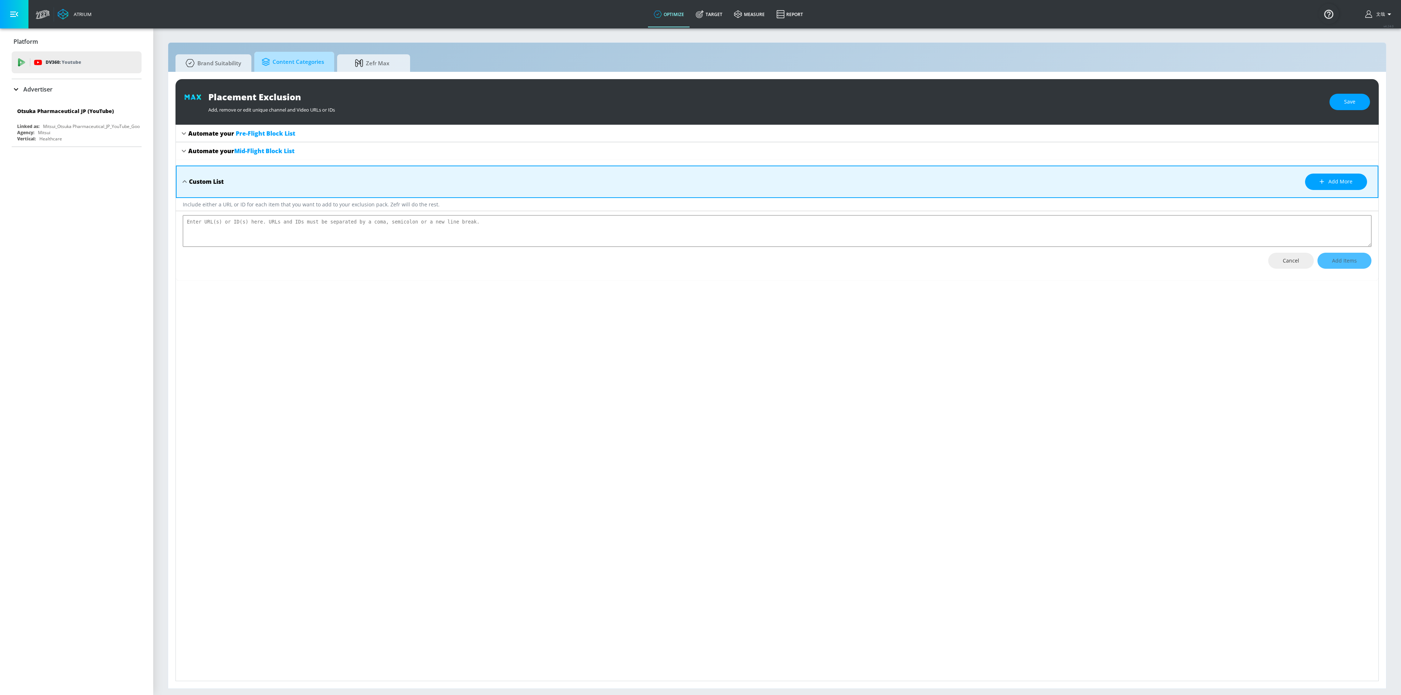
click at [327, 64] on link "Content Categories" at bounding box center [294, 62] width 80 height 20
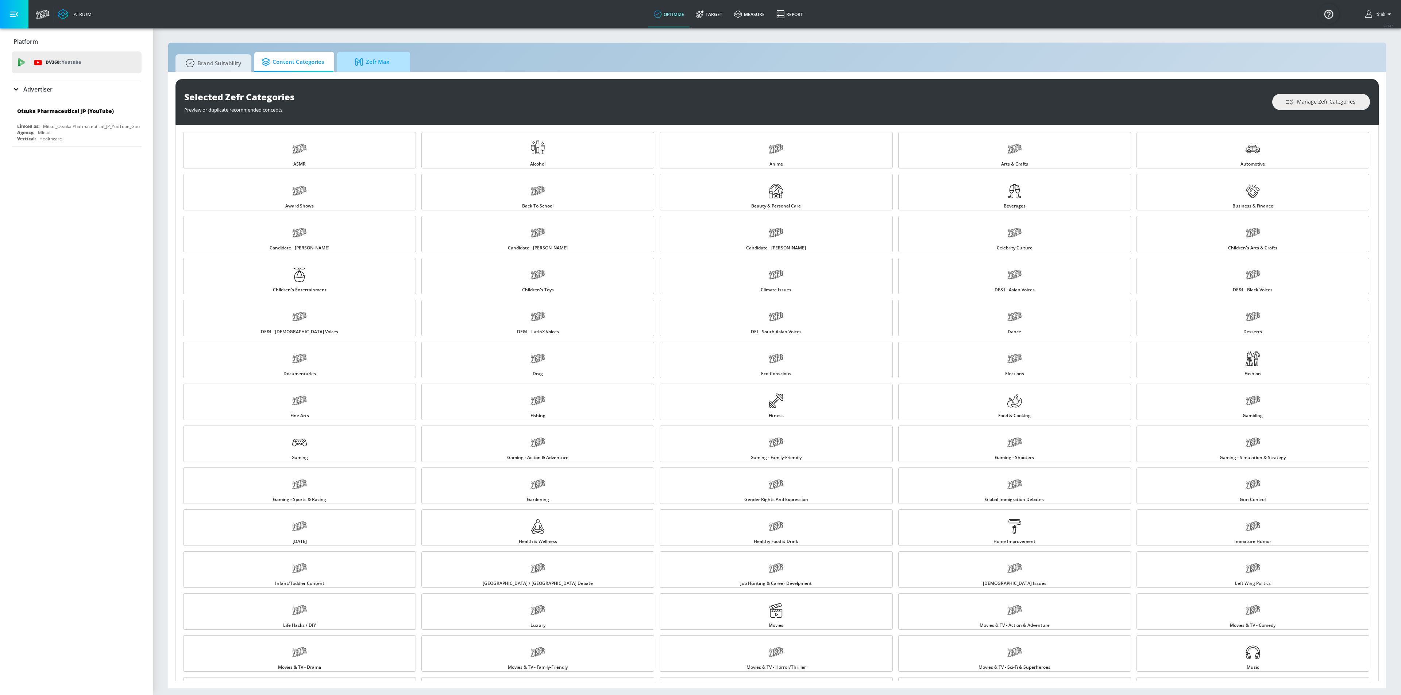
click at [386, 64] on span "Zefr Max" at bounding box center [371, 62] width 55 height 18
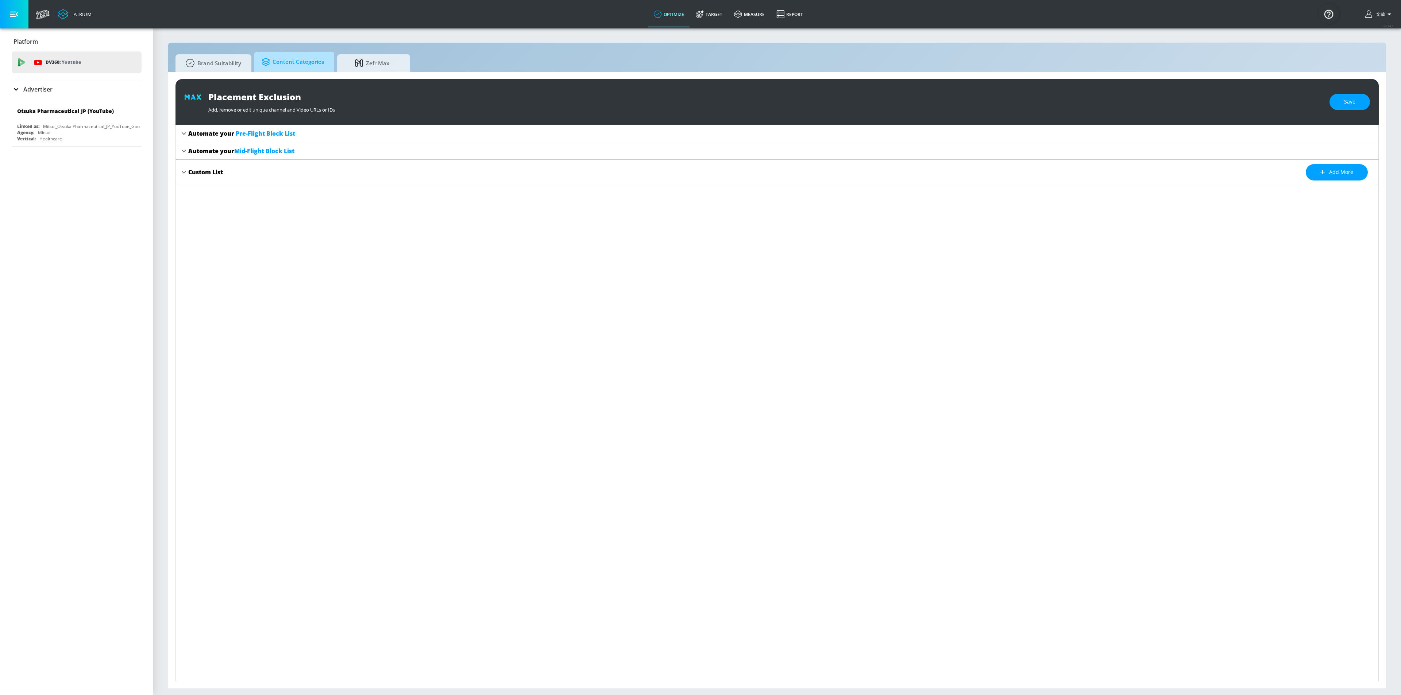
click at [297, 62] on span "Content Categories" at bounding box center [293, 62] width 62 height 18
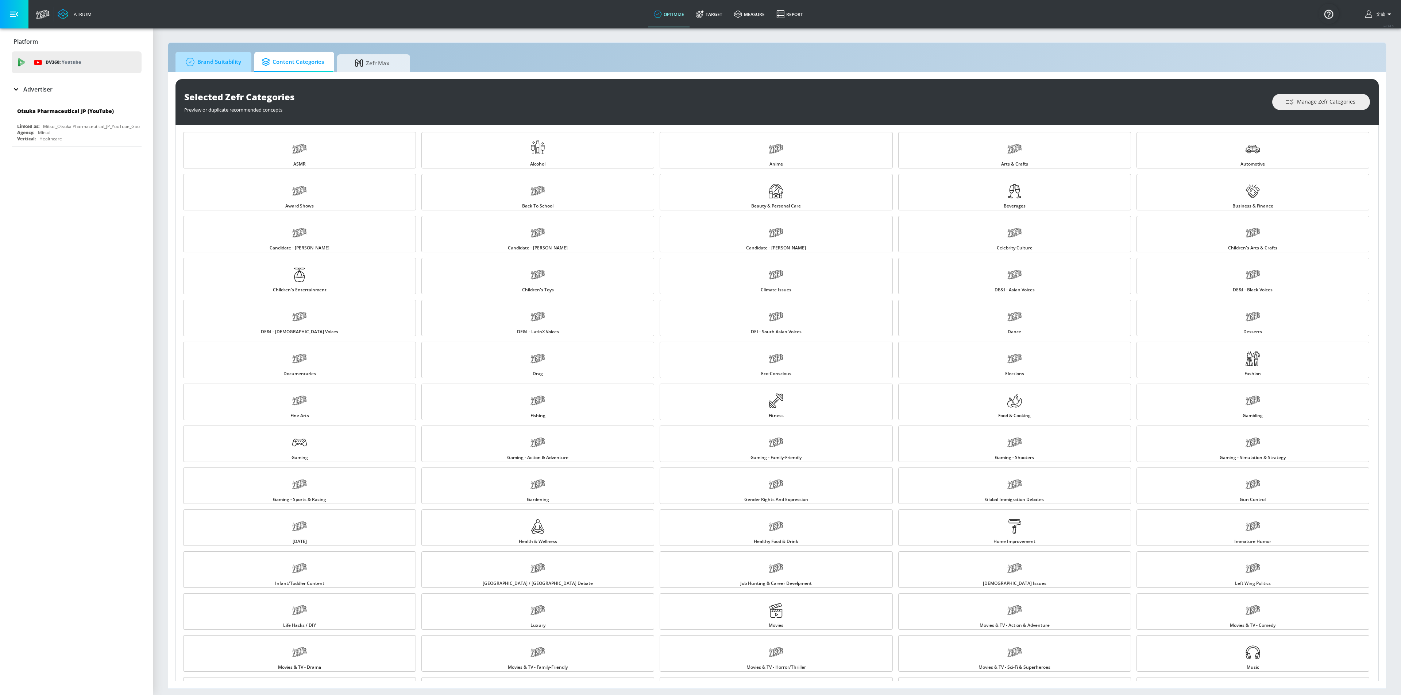
click at [231, 62] on span "Brand Suitability" at bounding box center [212, 62] width 58 height 18
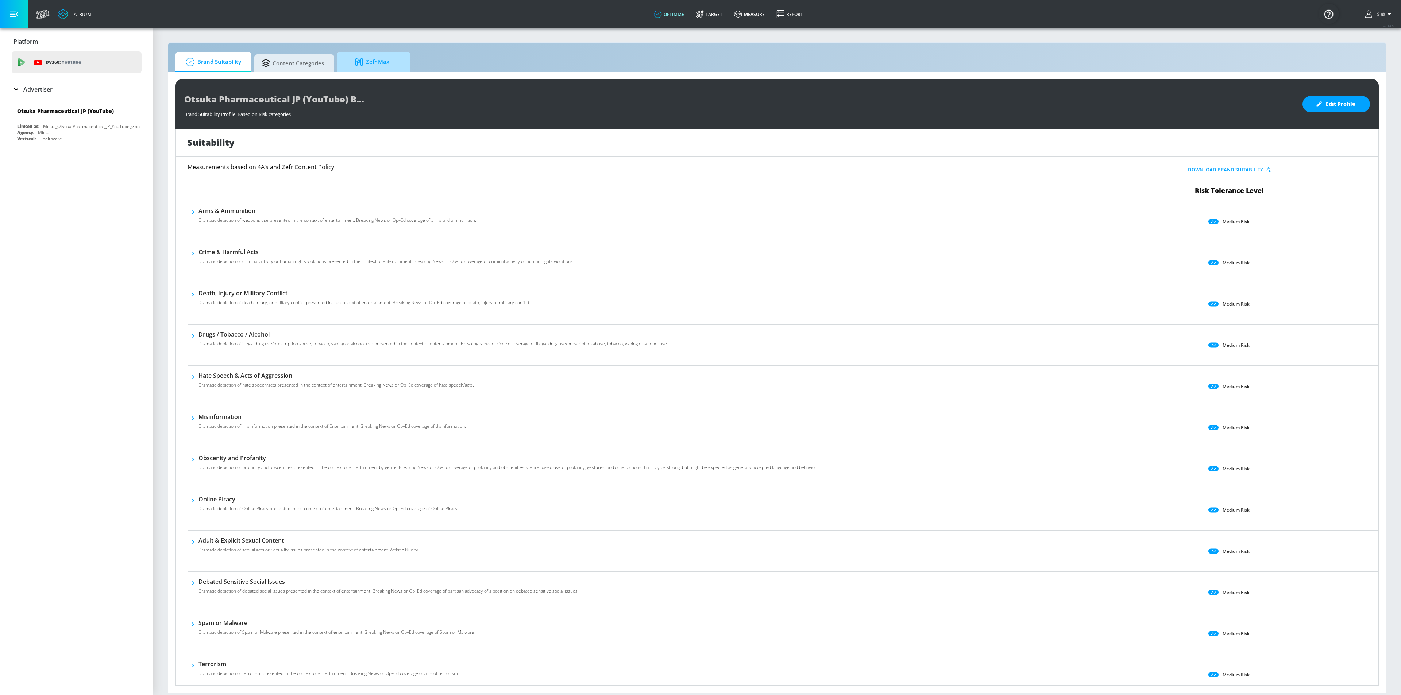
click at [381, 63] on span "Zefr Max" at bounding box center [371, 62] width 55 height 18
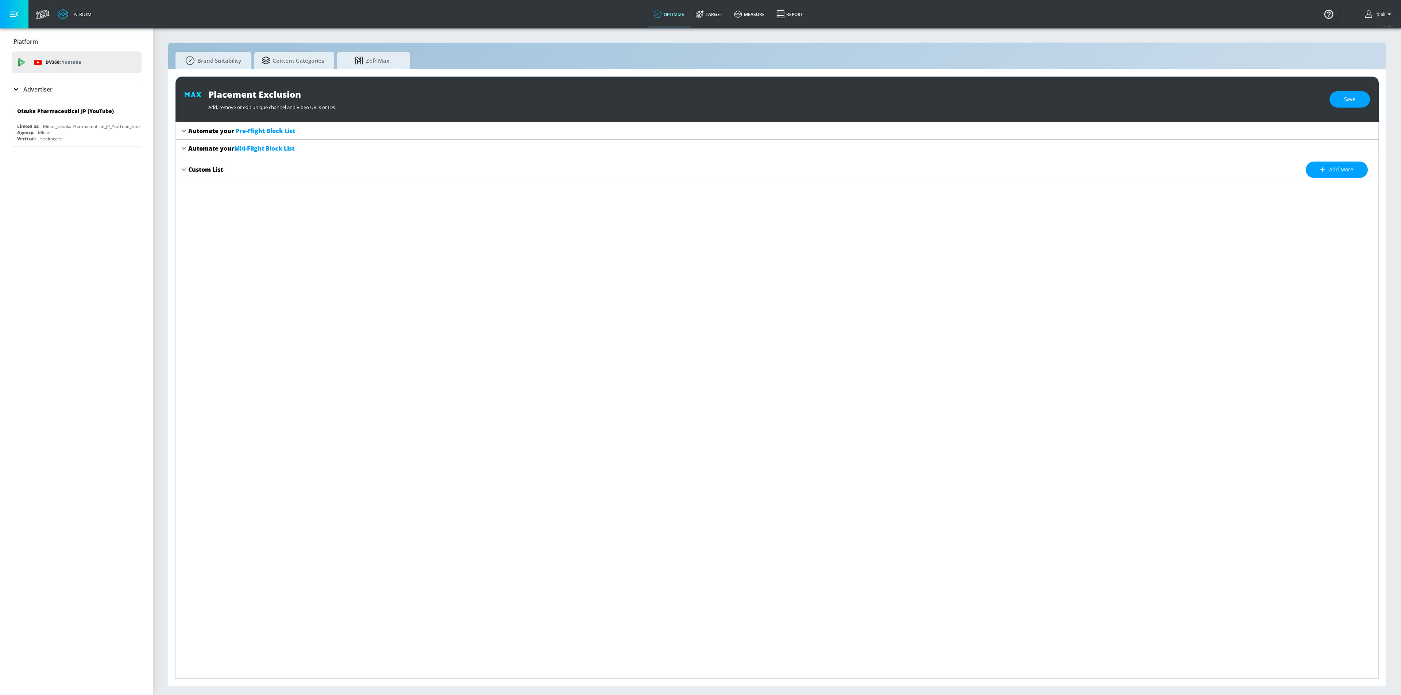
click at [220, 168] on div "Custom List" at bounding box center [205, 170] width 35 height 8
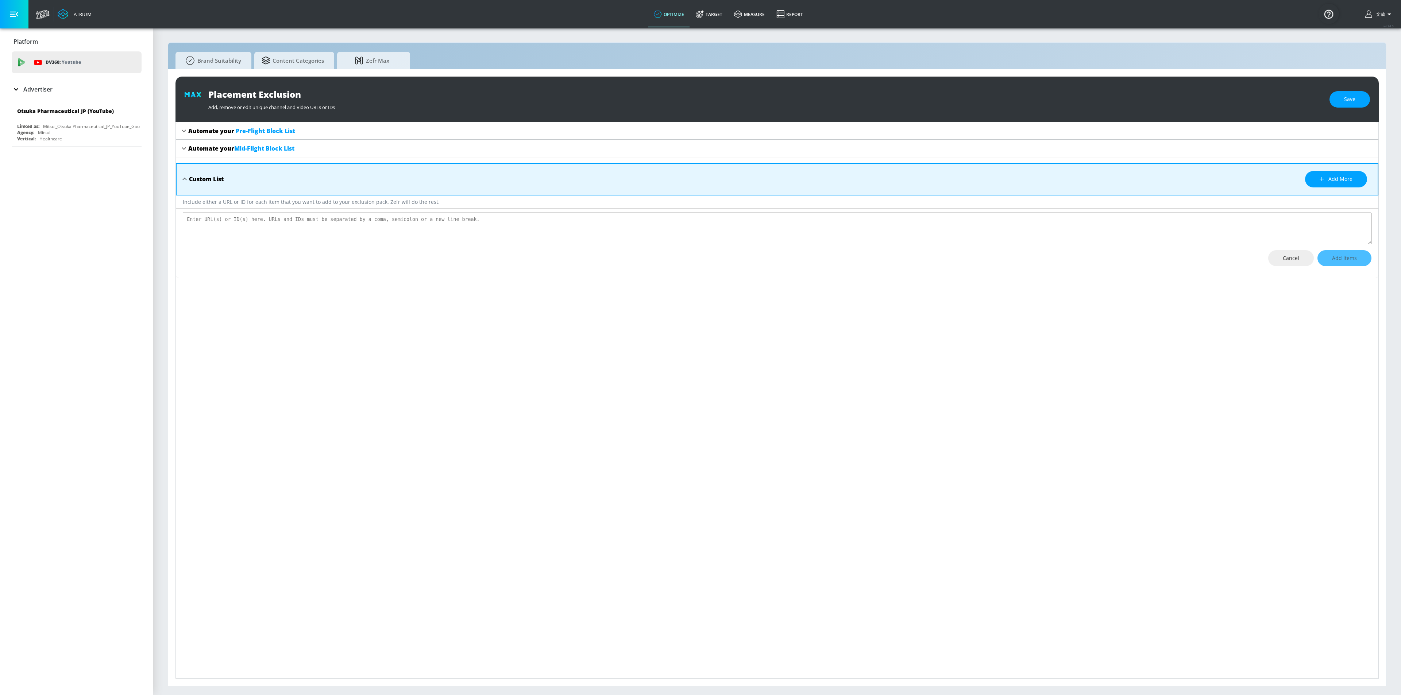
click at [381, 338] on div "Automate your Pre-Flight Block List Preview Details Automate your Mid-Flight Bl…" at bounding box center [777, 400] width 1203 height 557
click at [41, 93] on p "Advertiser" at bounding box center [37, 89] width 29 height 8
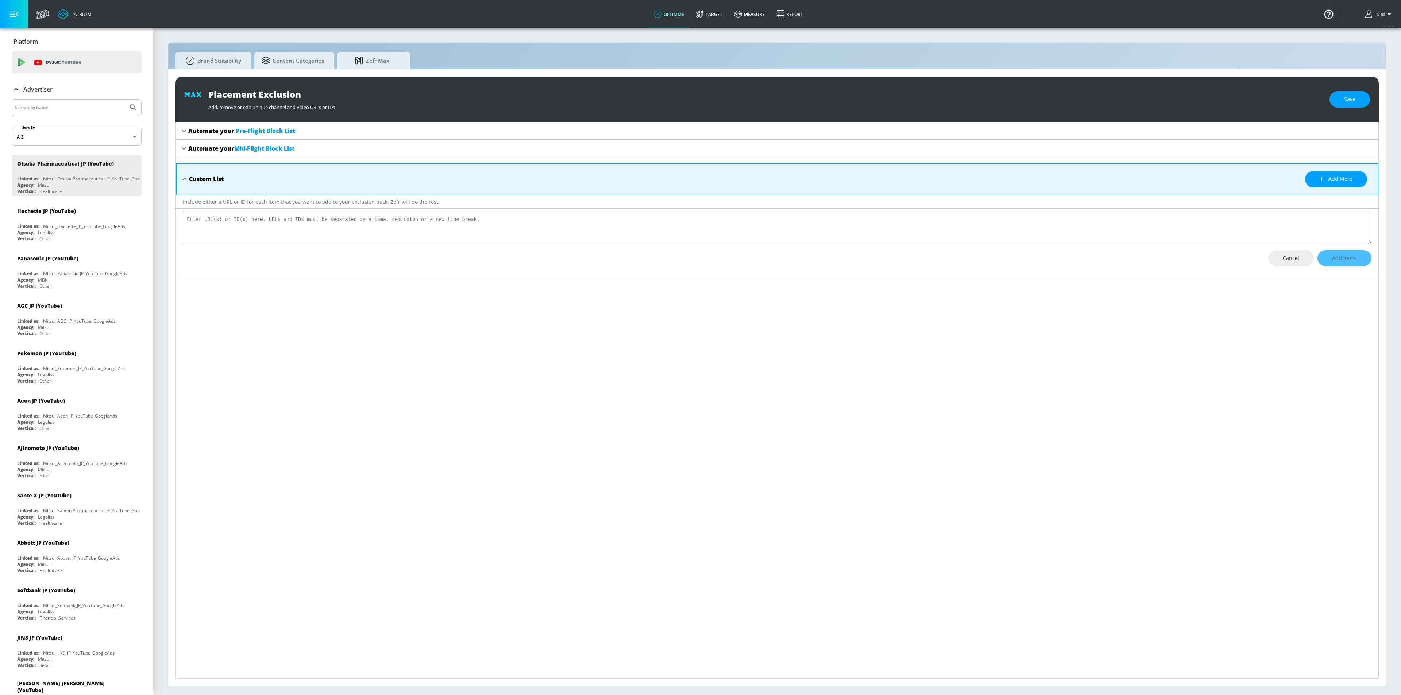
click at [43, 92] on p "Advertiser" at bounding box center [37, 89] width 29 height 8
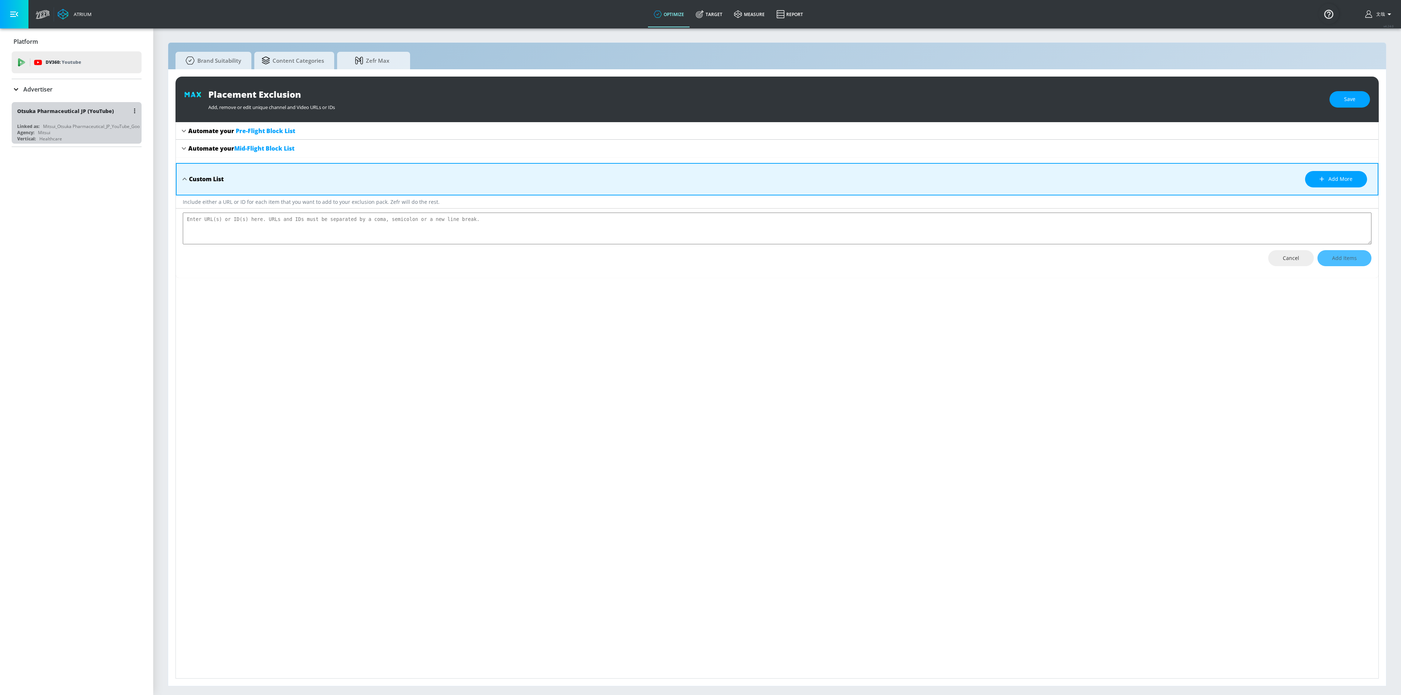
click at [107, 119] on div "Otsuka Pharmaceutical JP (YouTube)" at bounding box center [78, 111] width 123 height 18
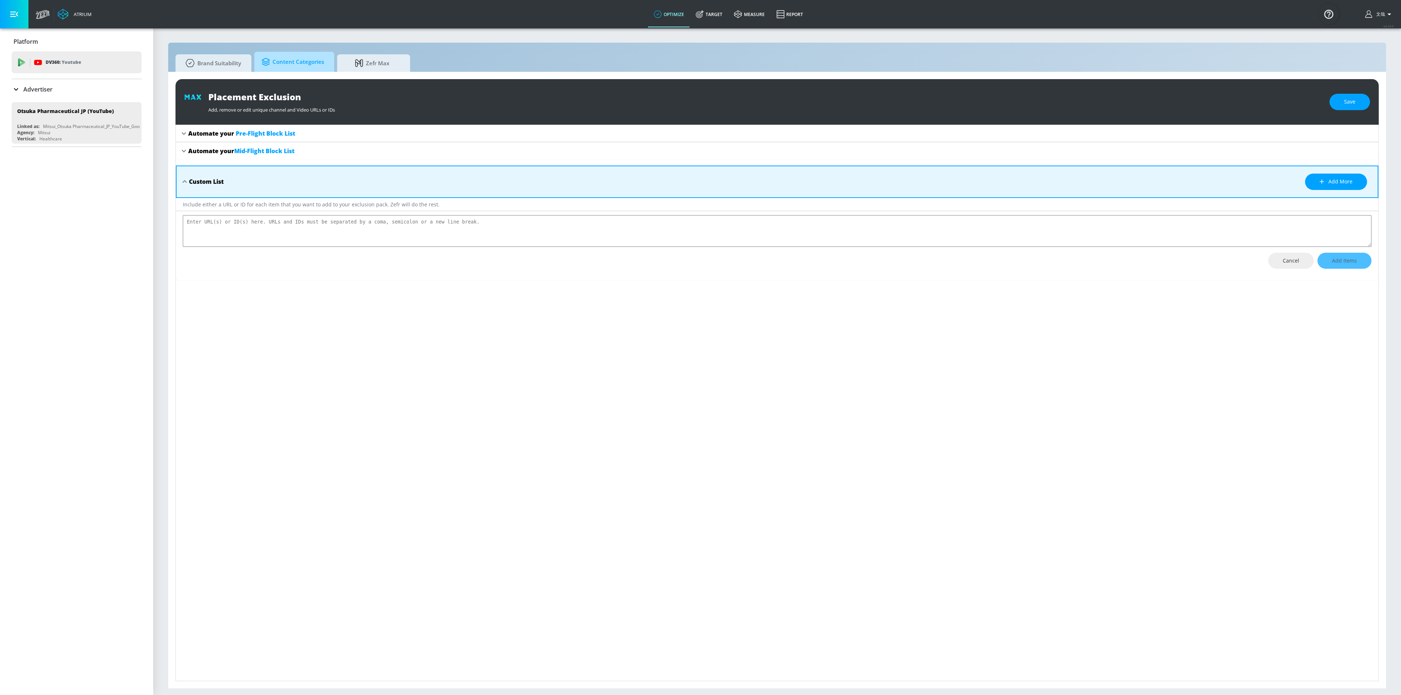
drag, startPoint x: 272, startPoint y: 64, endPoint x: 317, endPoint y: 57, distance: 45.4
click at [272, 64] on icon at bounding box center [267, 62] width 11 height 8
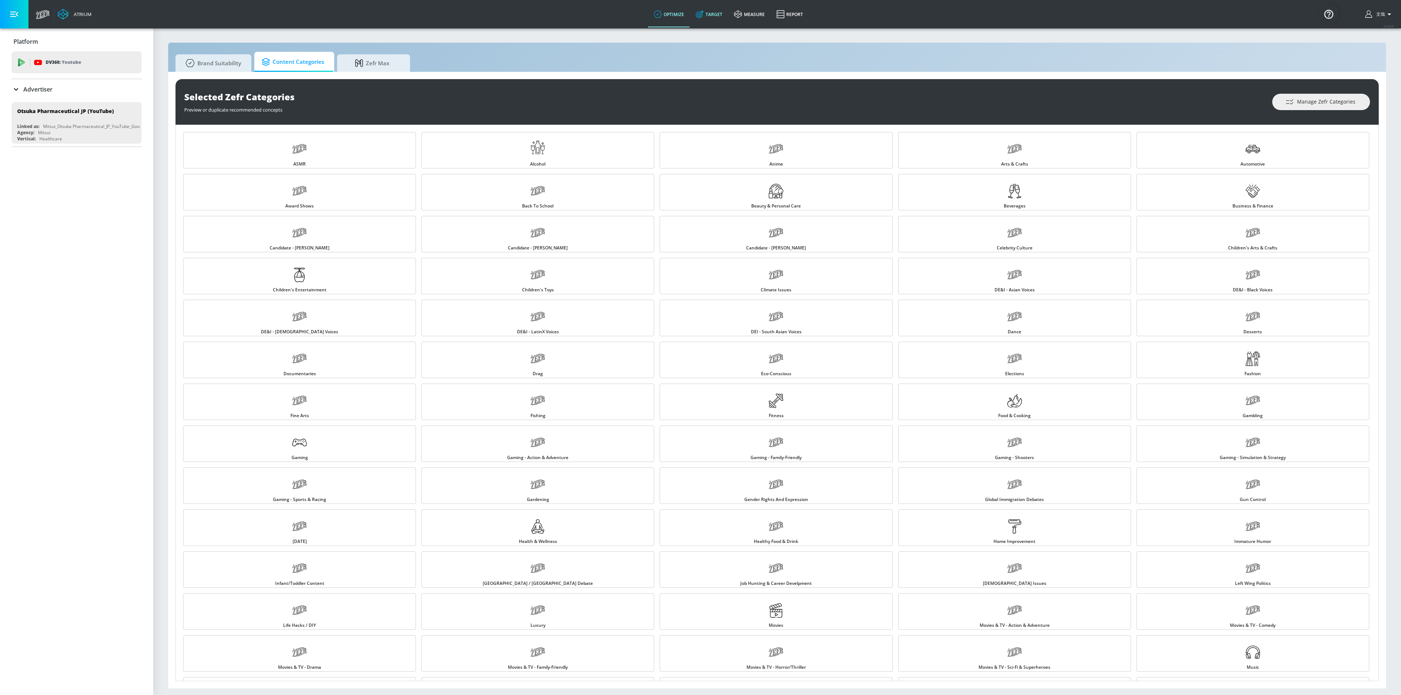
click at [702, 14] on icon at bounding box center [700, 14] width 8 height 8
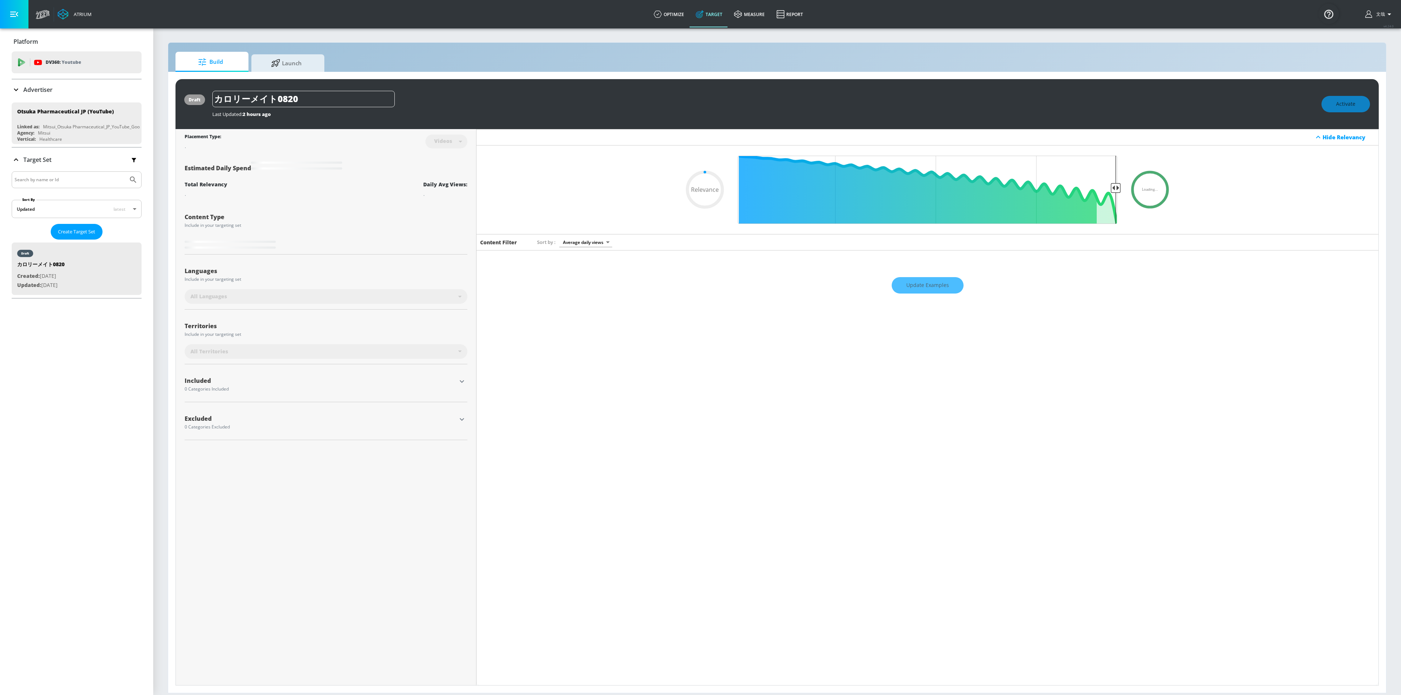
click at [74, 184] on input "Search by name or Id" at bounding box center [70, 179] width 111 height 9
type input "0.6"
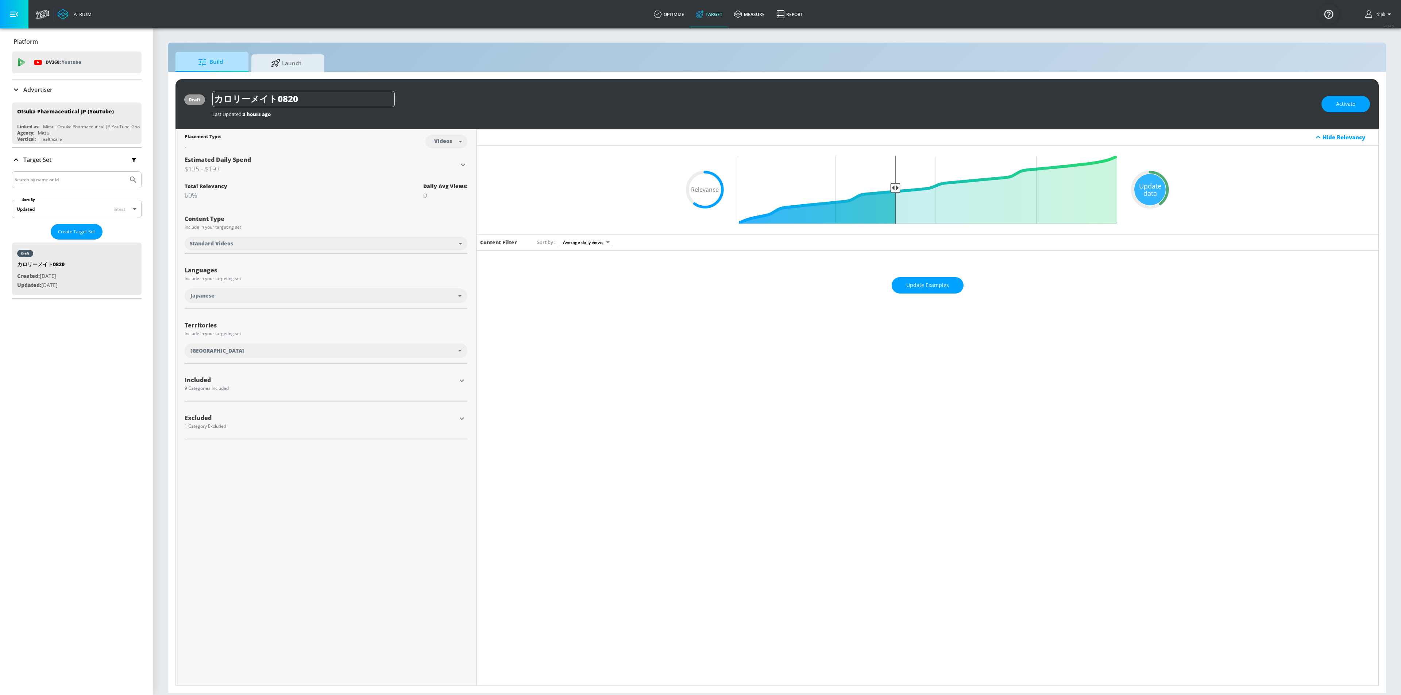
click at [211, 61] on span "Build" at bounding box center [210, 62] width 55 height 18
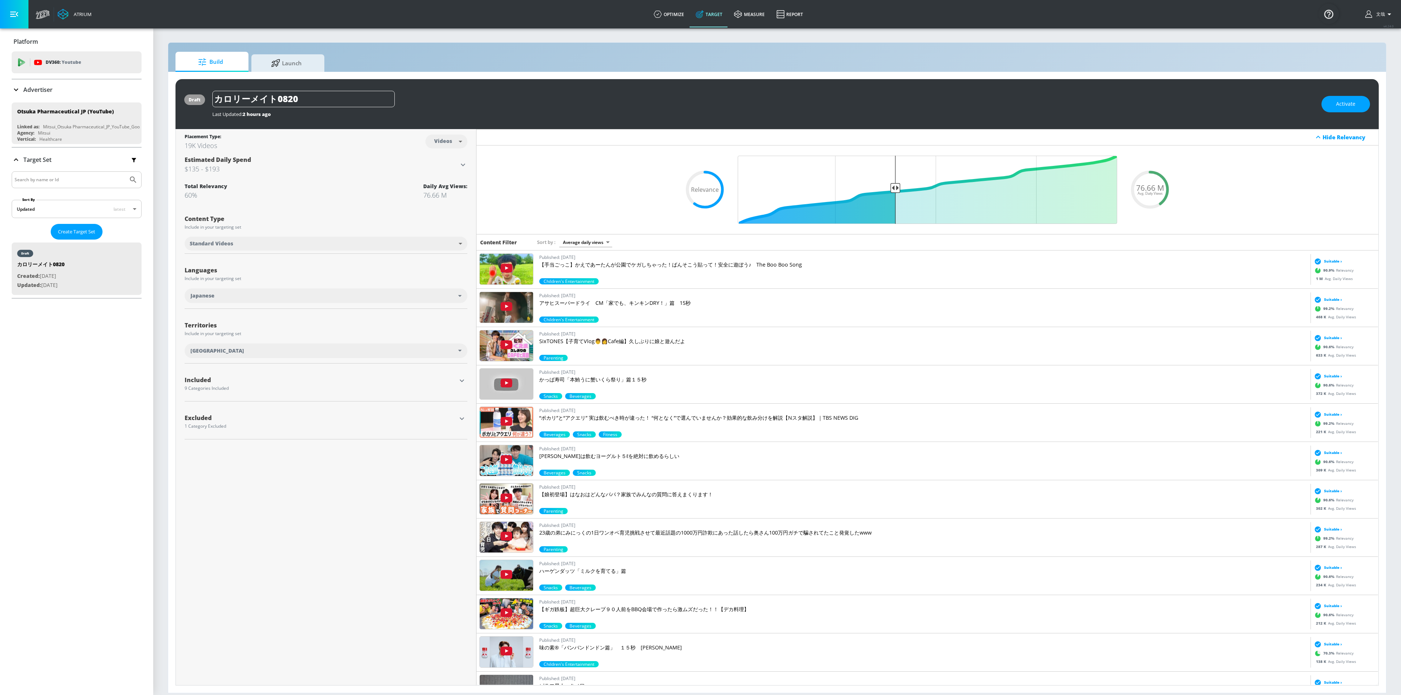
click at [267, 421] on div "Excluded" at bounding box center [321, 418] width 272 height 6
click at [201, 420] on div "Excluded" at bounding box center [321, 418] width 272 height 6
click at [458, 417] on icon "button" at bounding box center [462, 419] width 9 height 9
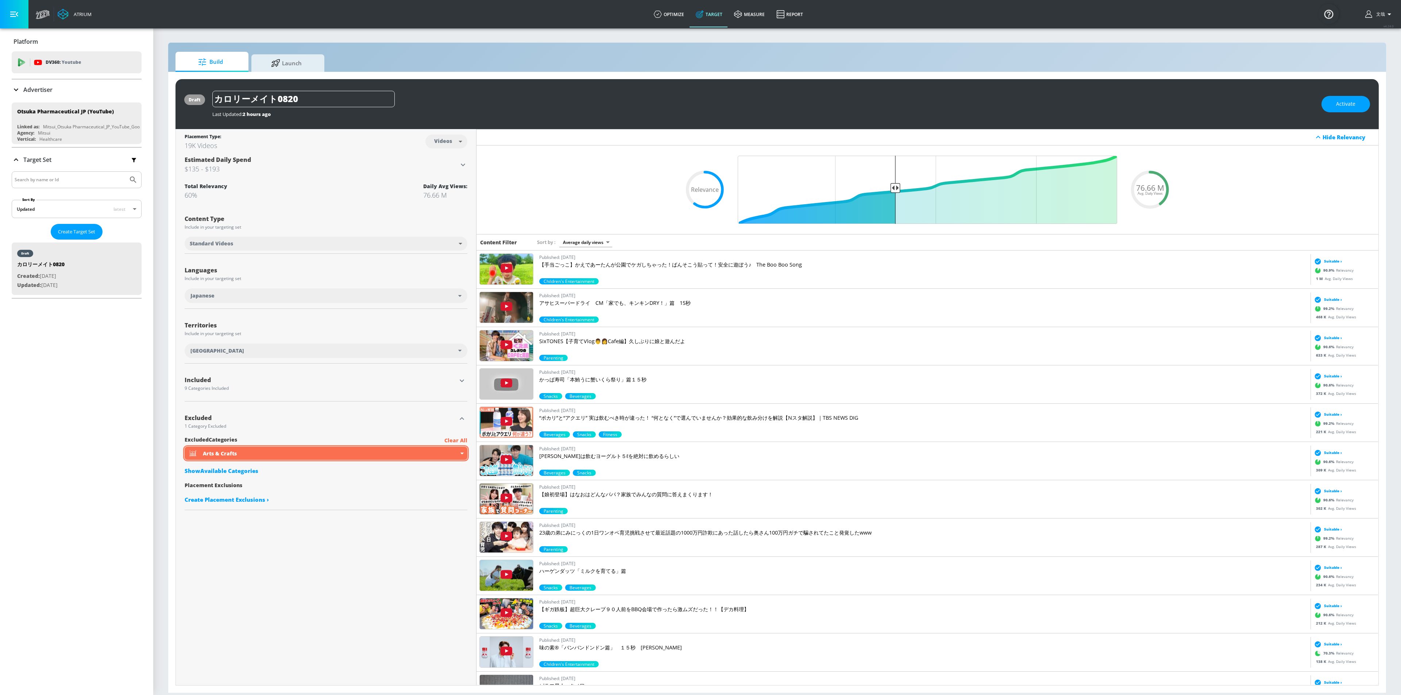
click at [460, 458] on div "Arts & Crafts" at bounding box center [326, 453] width 283 height 13
click at [241, 483] on div "Deactivate Category" at bounding box center [231, 480] width 55 height 5
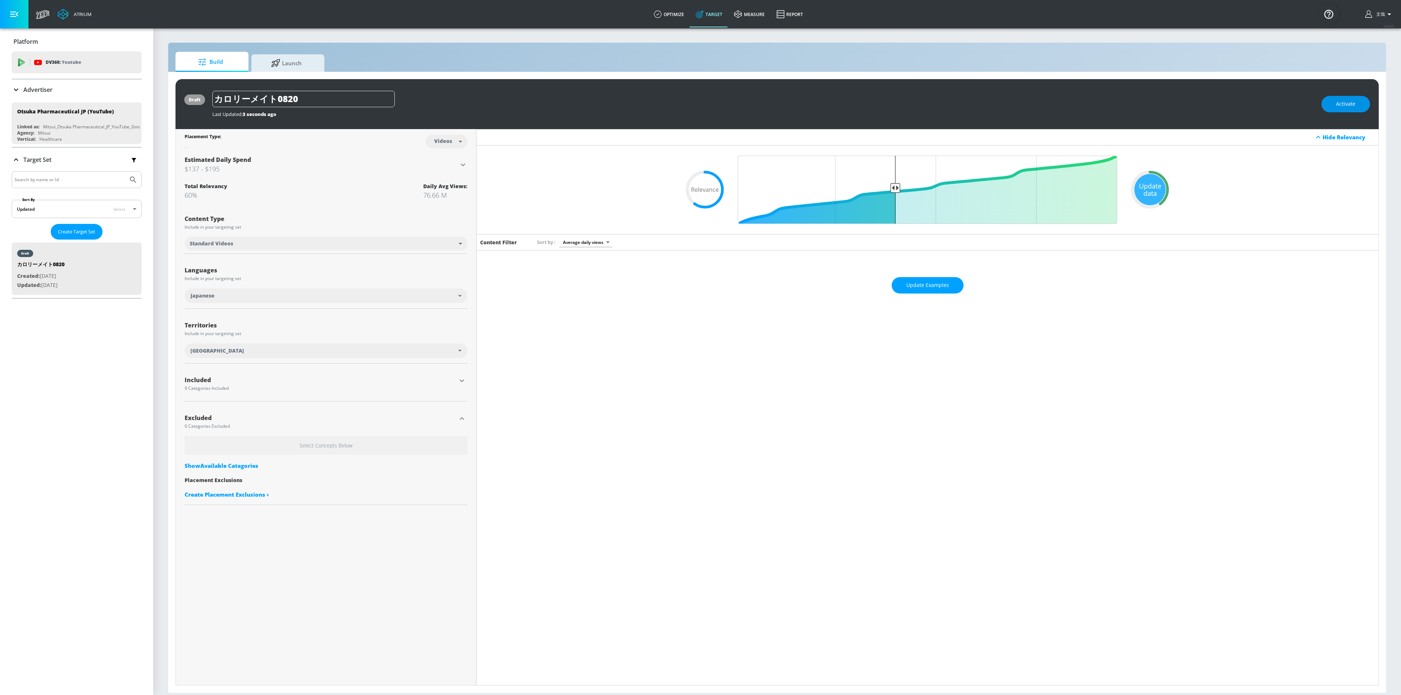
click at [1345, 105] on span "Activate" at bounding box center [1345, 104] width 19 height 9
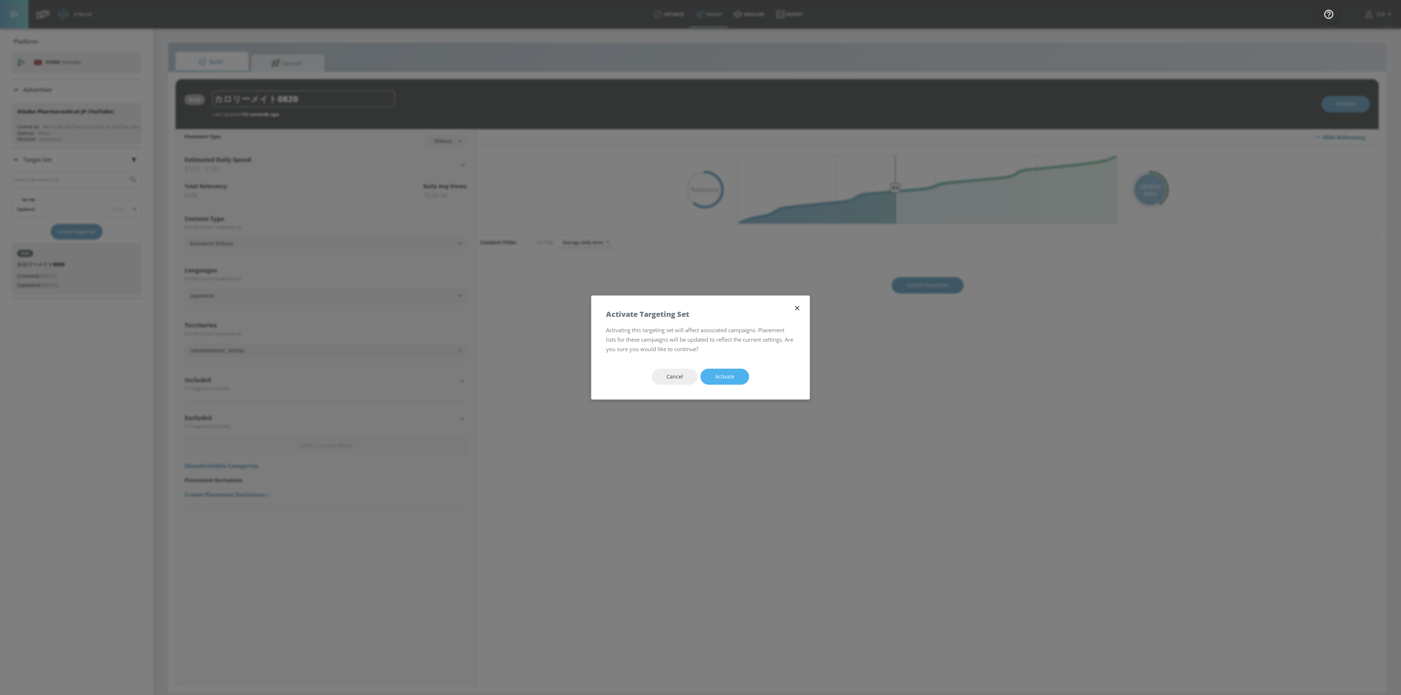
click at [743, 375] on button "Activate" at bounding box center [725, 377] width 49 height 16
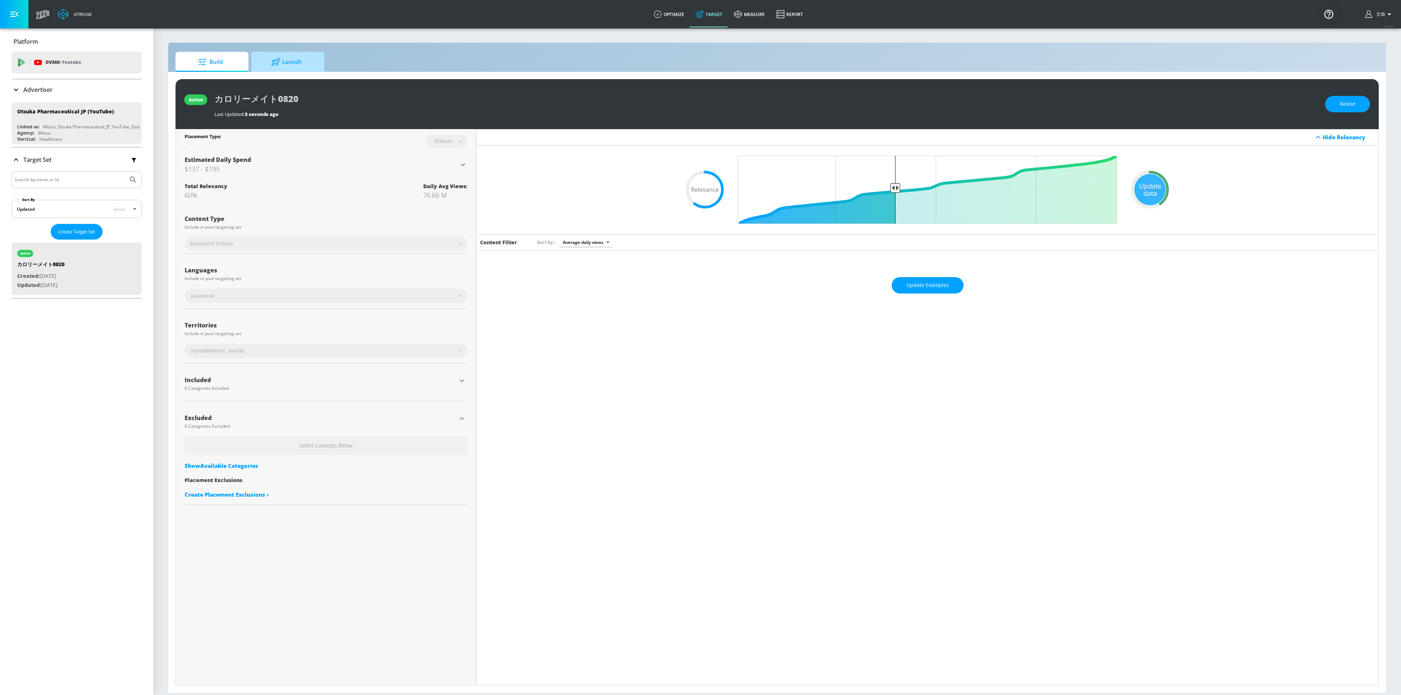
click at [308, 66] on span "Launch" at bounding box center [286, 62] width 55 height 18
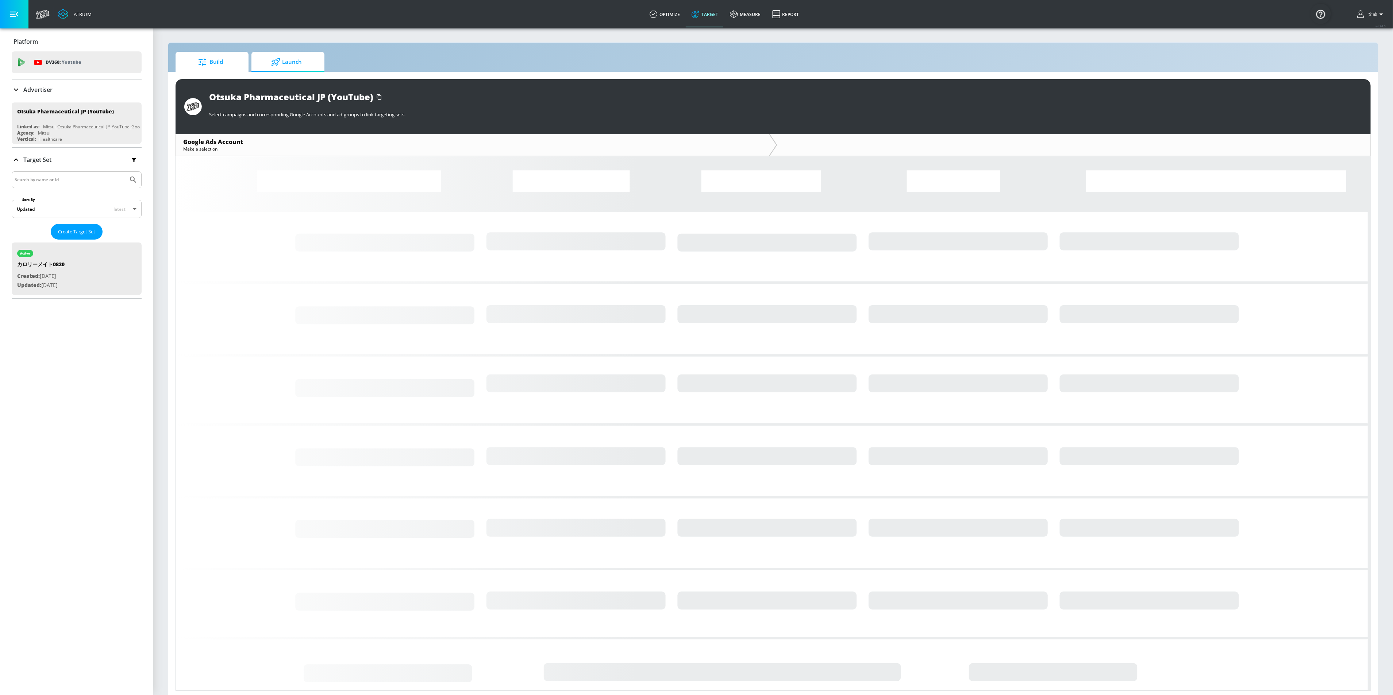
click at [227, 60] on span "Build" at bounding box center [210, 62] width 55 height 18
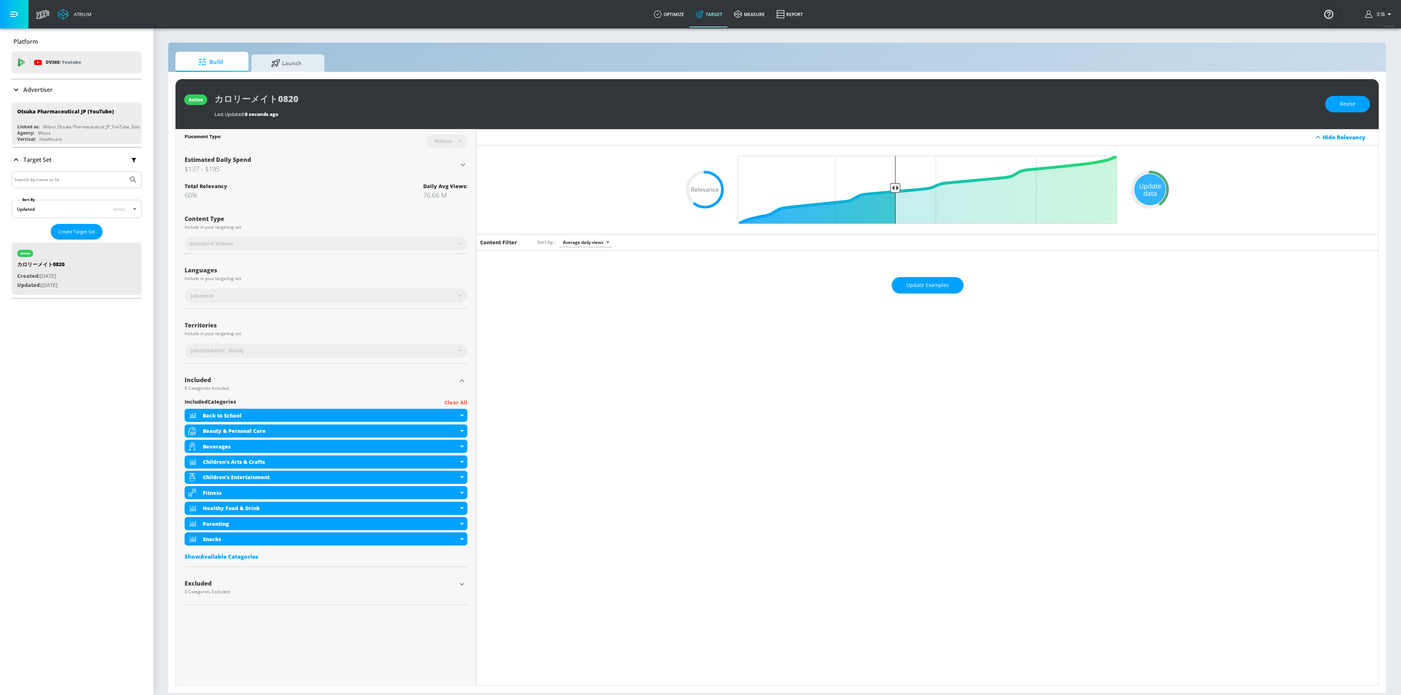
click at [1263, 183] on div "Update data .recharts-area-area, .recharts-area-curve { fill-opacity: 0.8; } .r…" at bounding box center [928, 190] width 902 height 89
click at [526, 194] on div "Update data .recharts-area-area, .recharts-area-curve { fill-opacity: 0.8; } .r…" at bounding box center [928, 190] width 902 height 89
